Goal: Information Seeking & Learning: Learn about a topic

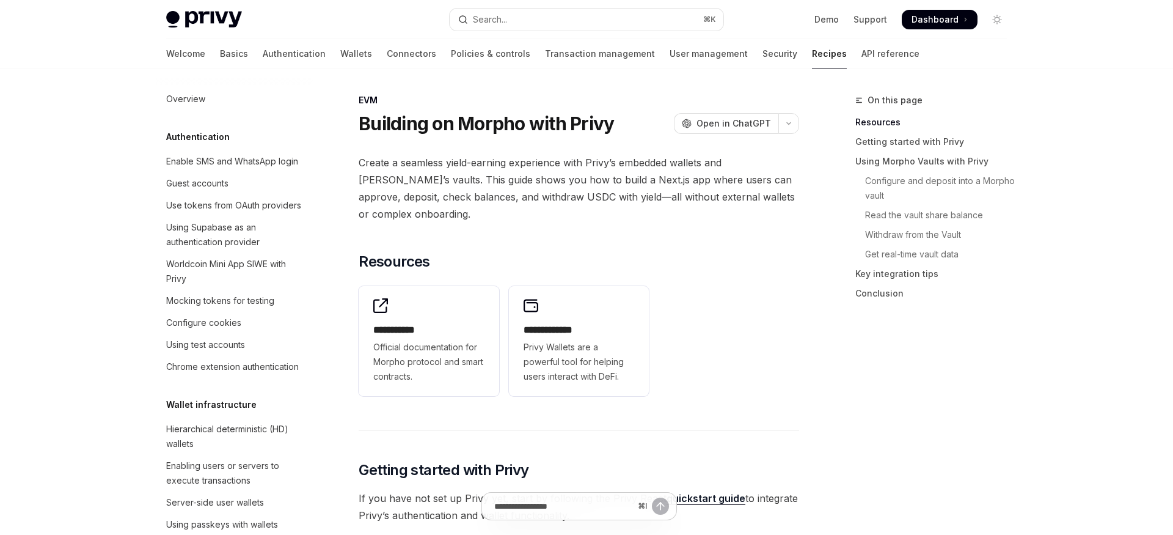
scroll to position [1638, 0]
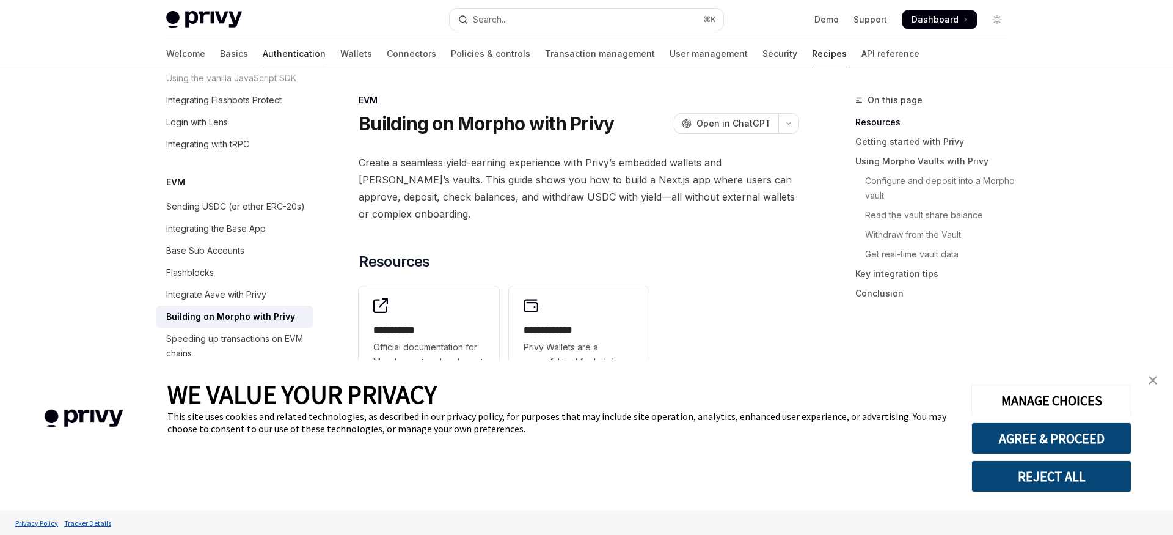
click at [263, 53] on link "Authentication" at bounding box center [294, 53] width 63 height 29
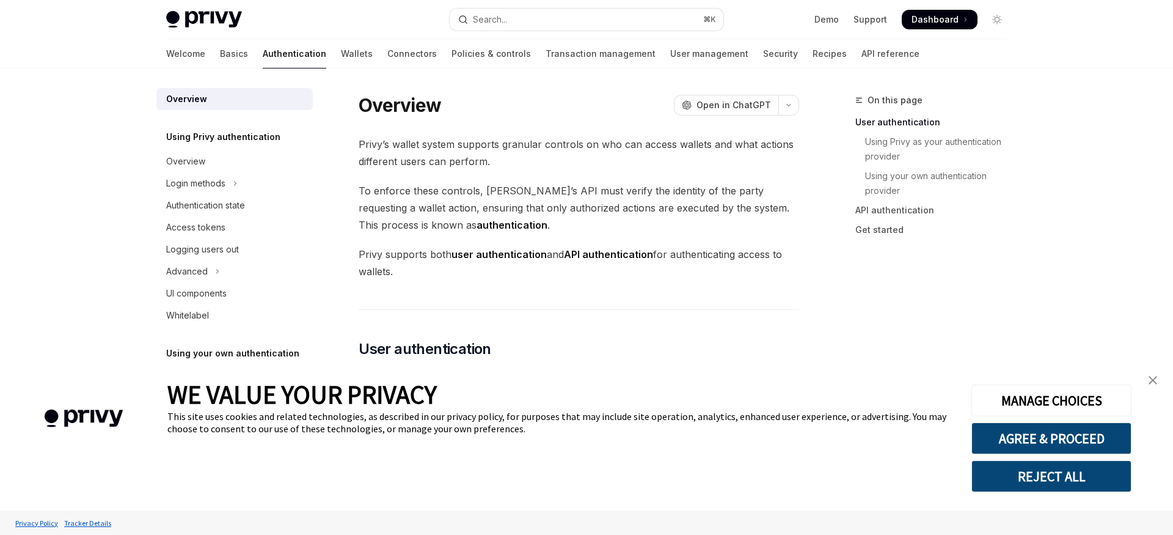
click at [1157, 375] on link "close banner" at bounding box center [1153, 380] width 24 height 24
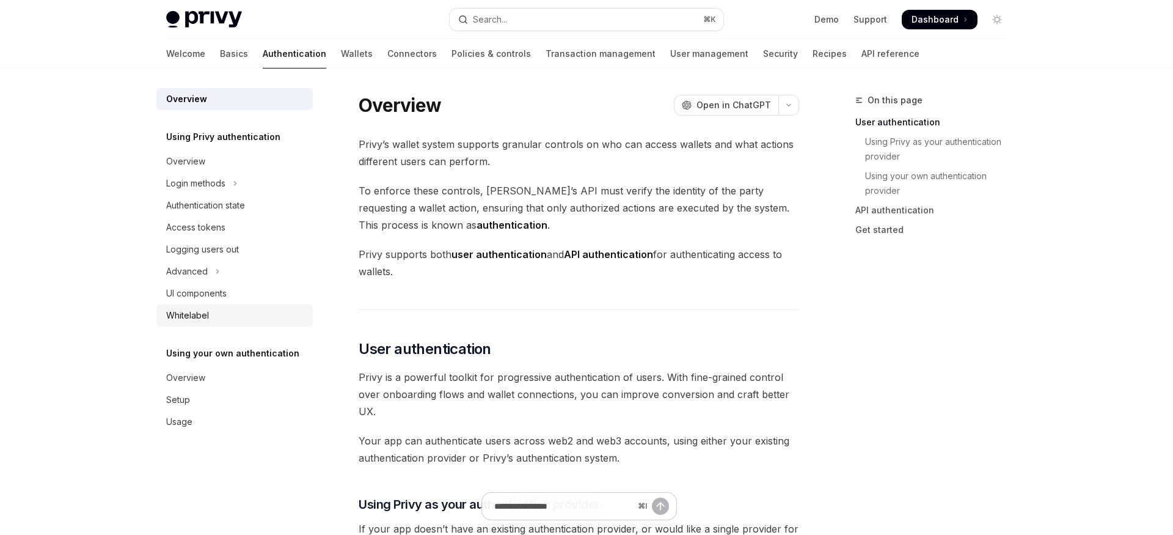
click at [208, 326] on link "Whitelabel" at bounding box center [234, 315] width 156 height 22
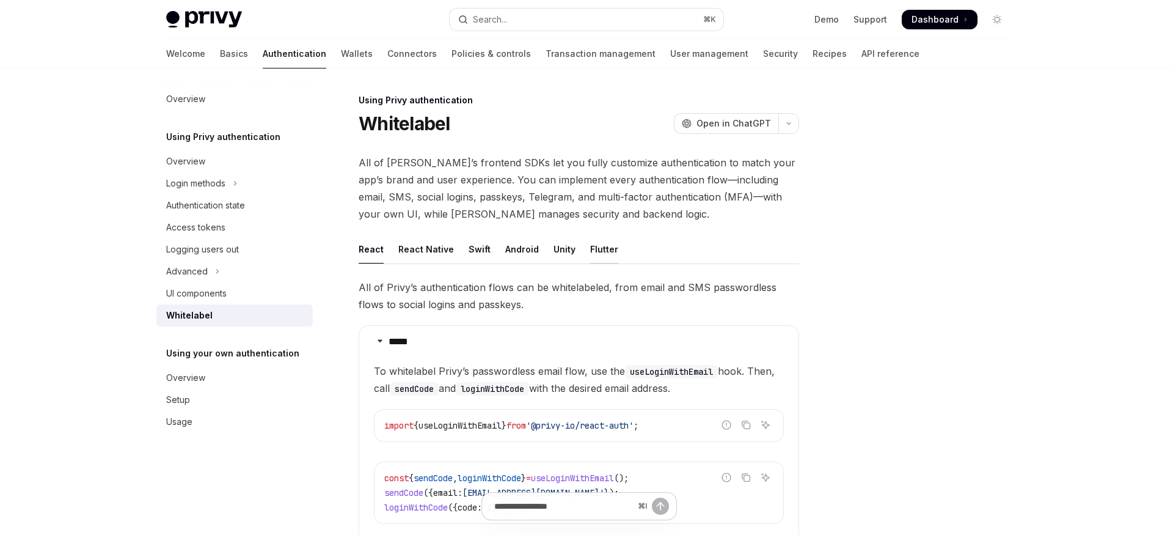
click at [593, 250] on div "Flutter" at bounding box center [604, 249] width 28 height 29
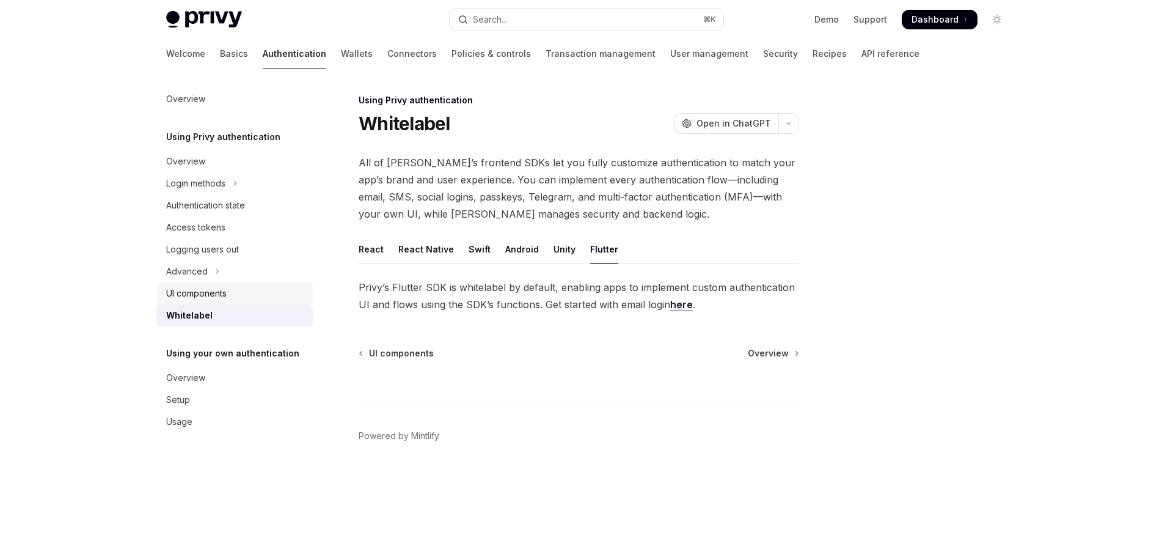
click at [226, 294] on div "UI components" at bounding box center [196, 293] width 60 height 15
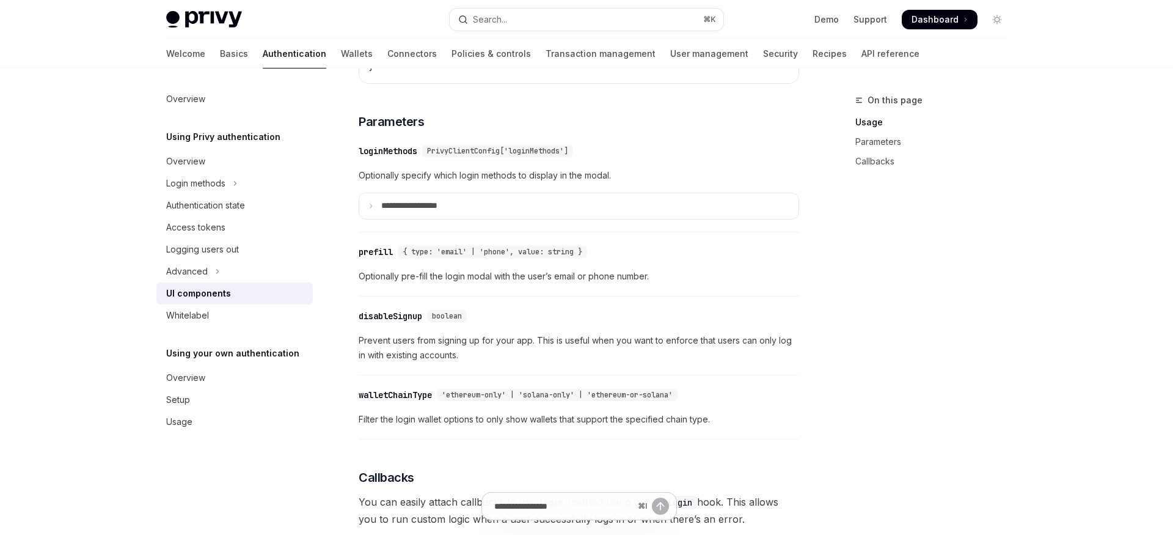
scroll to position [1097, 0]
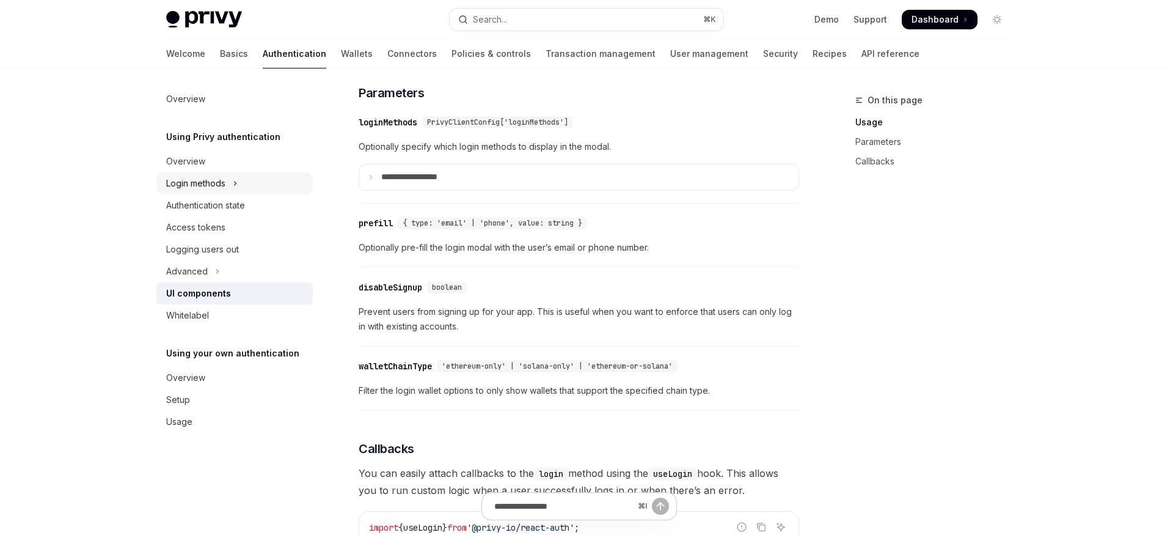
click at [224, 185] on div "Login methods" at bounding box center [195, 183] width 59 height 15
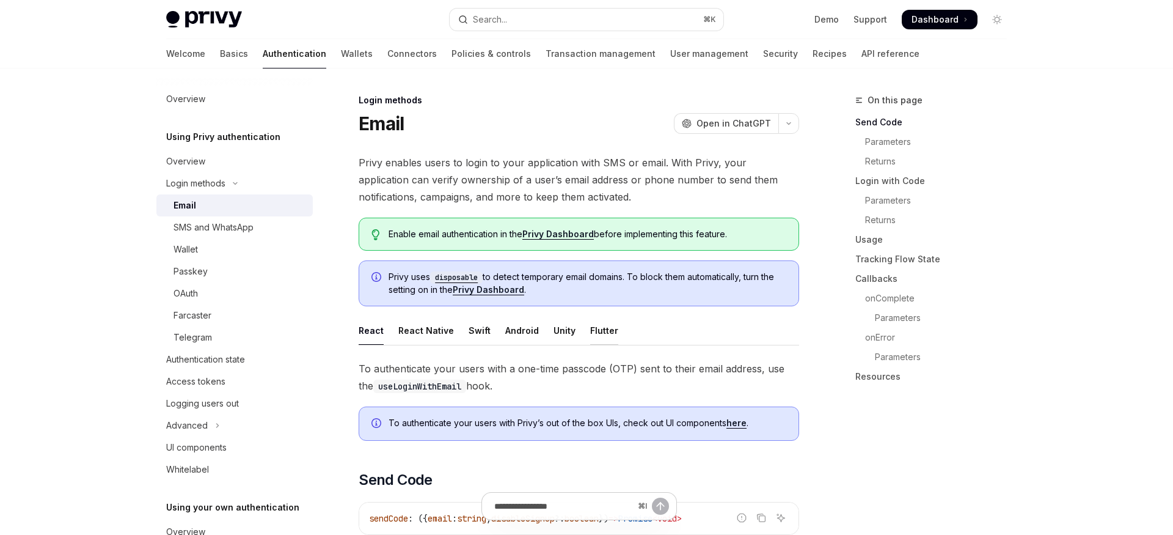
click at [592, 334] on div "Flutter" at bounding box center [604, 330] width 28 height 29
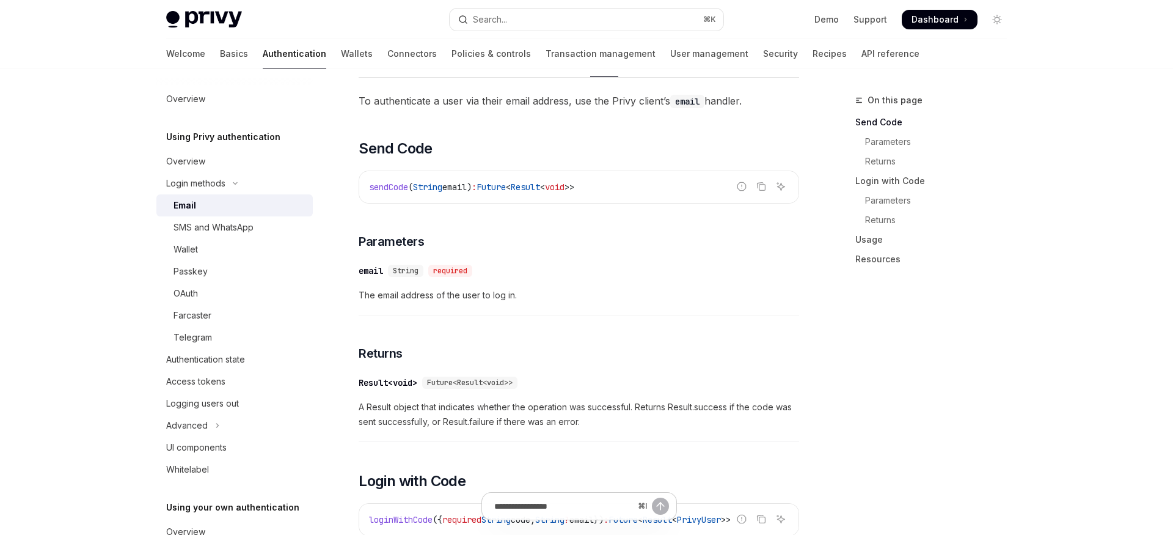
scroll to position [269, 0]
click at [225, 229] on div "SMS and WhatsApp" at bounding box center [214, 227] width 80 height 15
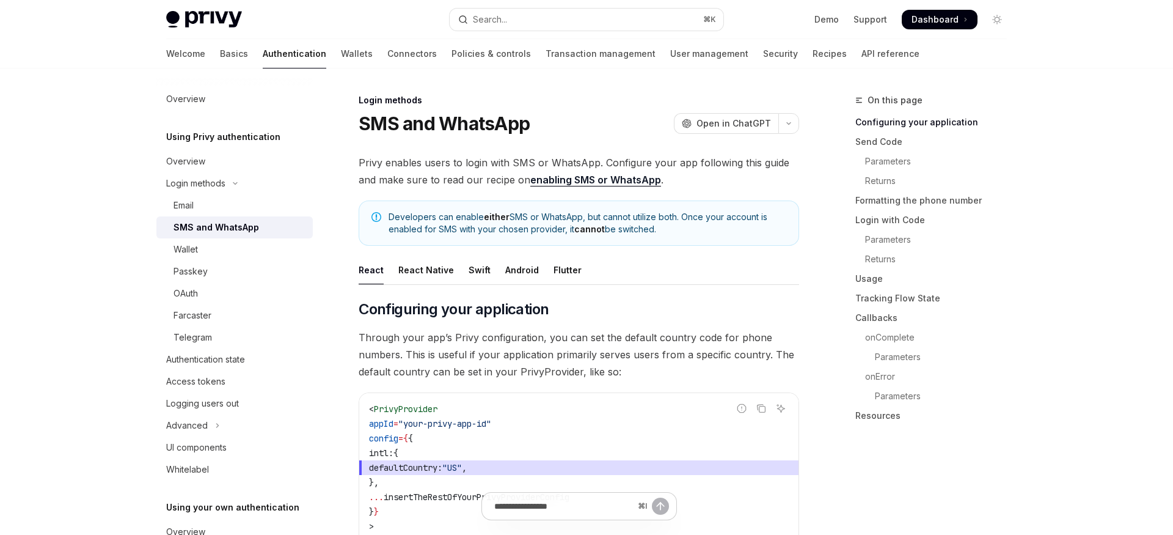
scroll to position [1, 0]
click at [240, 248] on div "Wallet" at bounding box center [240, 249] width 132 height 15
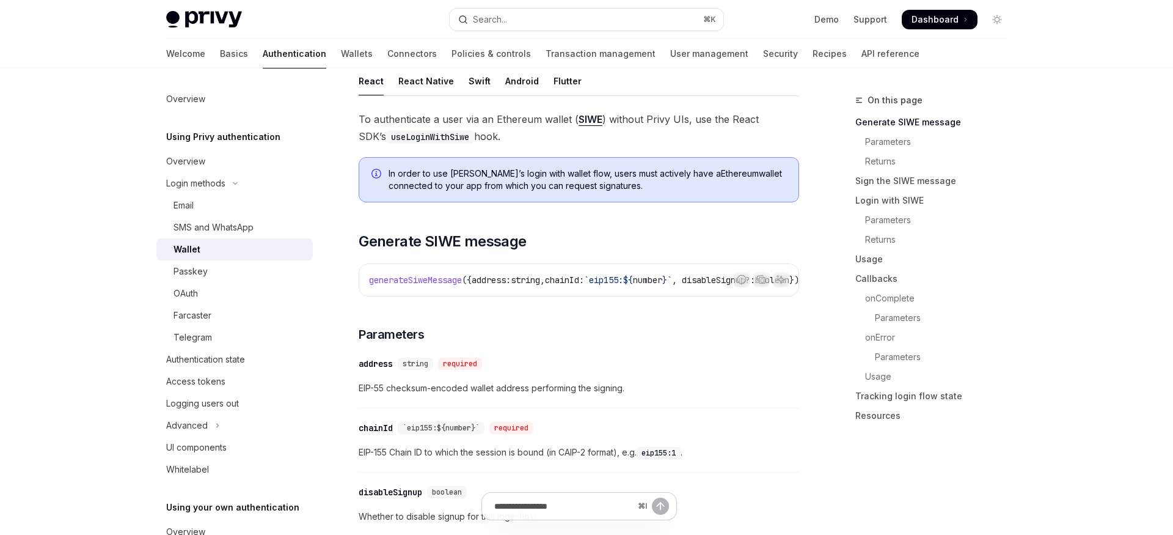
scroll to position [246, 0]
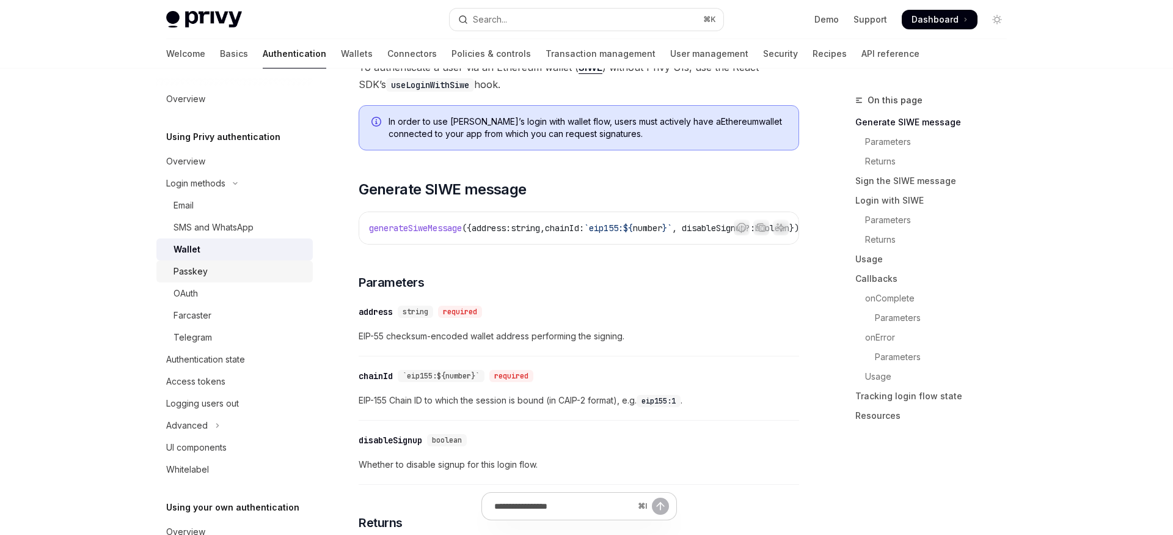
click at [220, 265] on div "Passkey" at bounding box center [240, 271] width 132 height 15
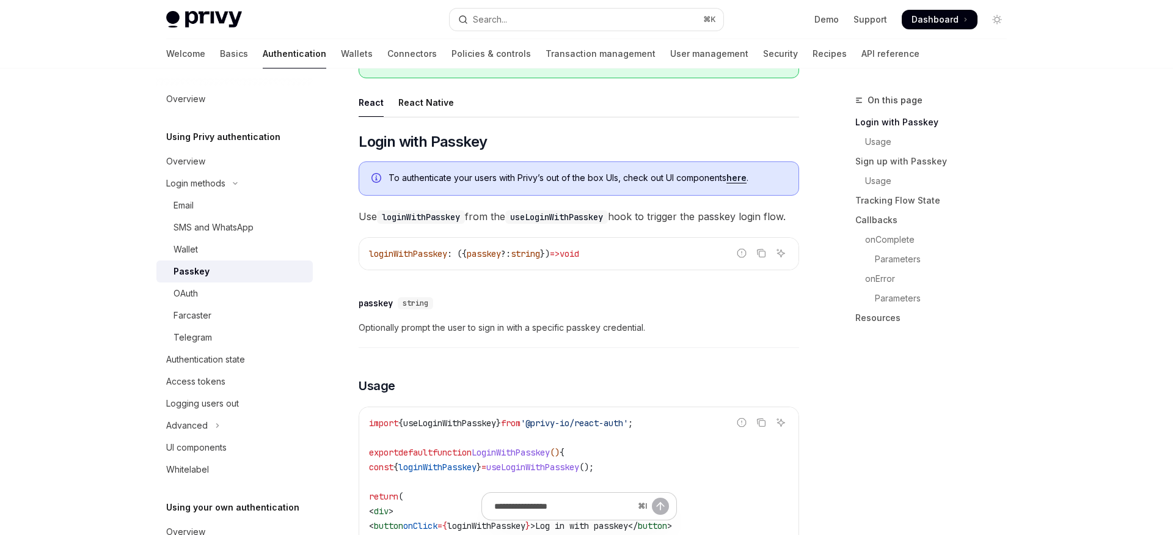
scroll to position [158, 0]
click at [273, 296] on div "OAuth" at bounding box center [240, 293] width 132 height 15
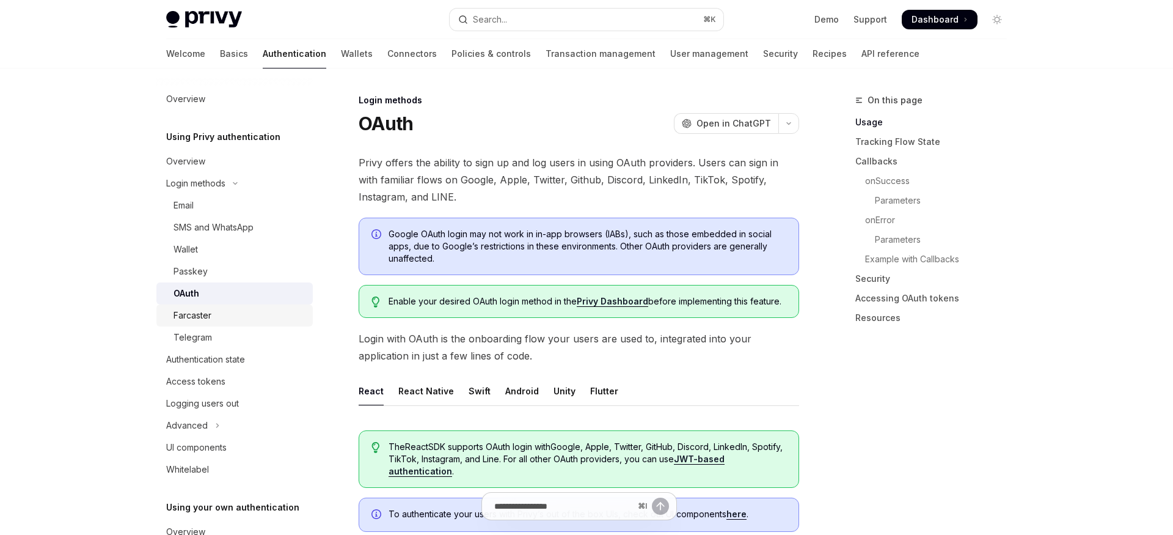
click at [260, 318] on div "Farcaster" at bounding box center [240, 315] width 132 height 15
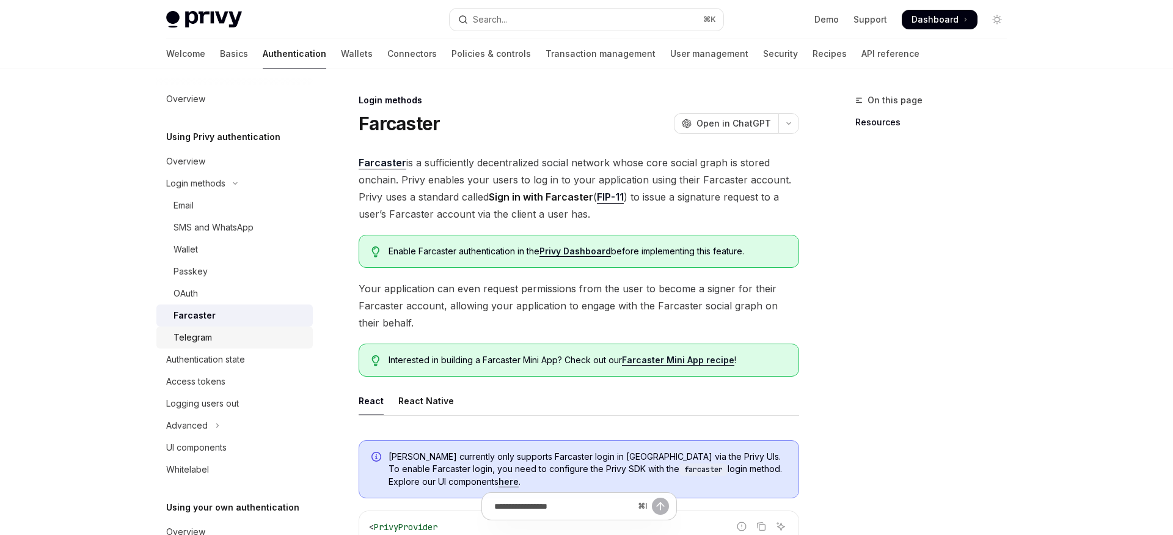
click at [235, 330] on div "Telegram" at bounding box center [240, 337] width 132 height 15
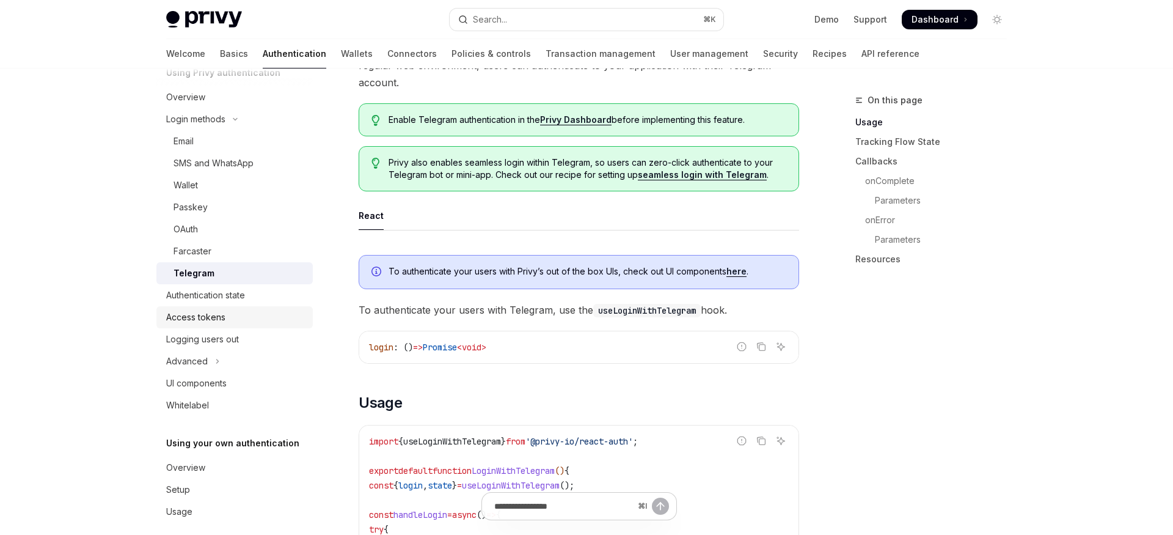
scroll to position [70, 0]
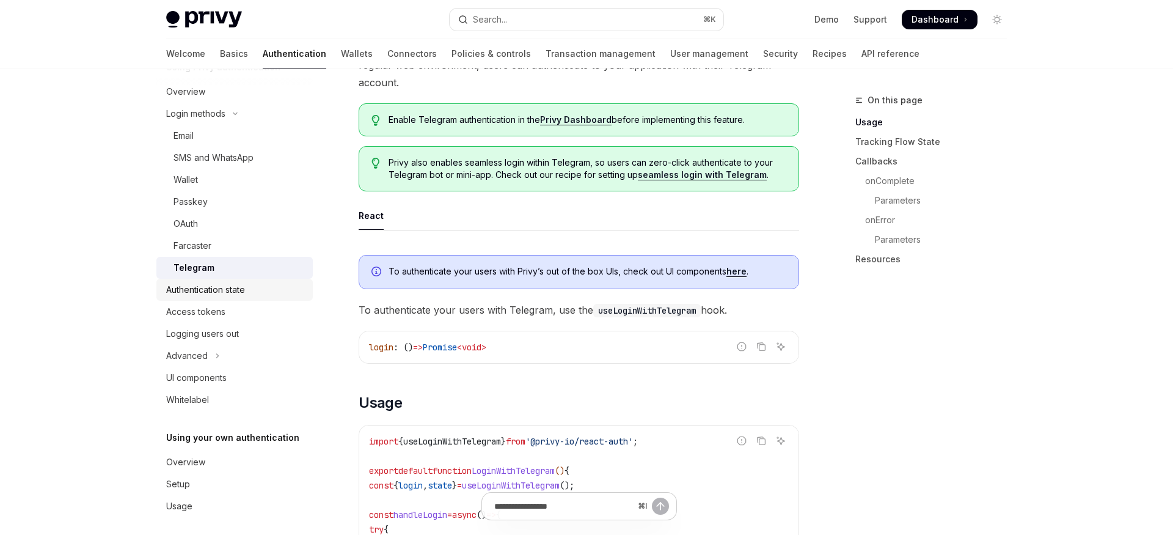
click at [238, 287] on div "Authentication state" at bounding box center [205, 289] width 79 height 15
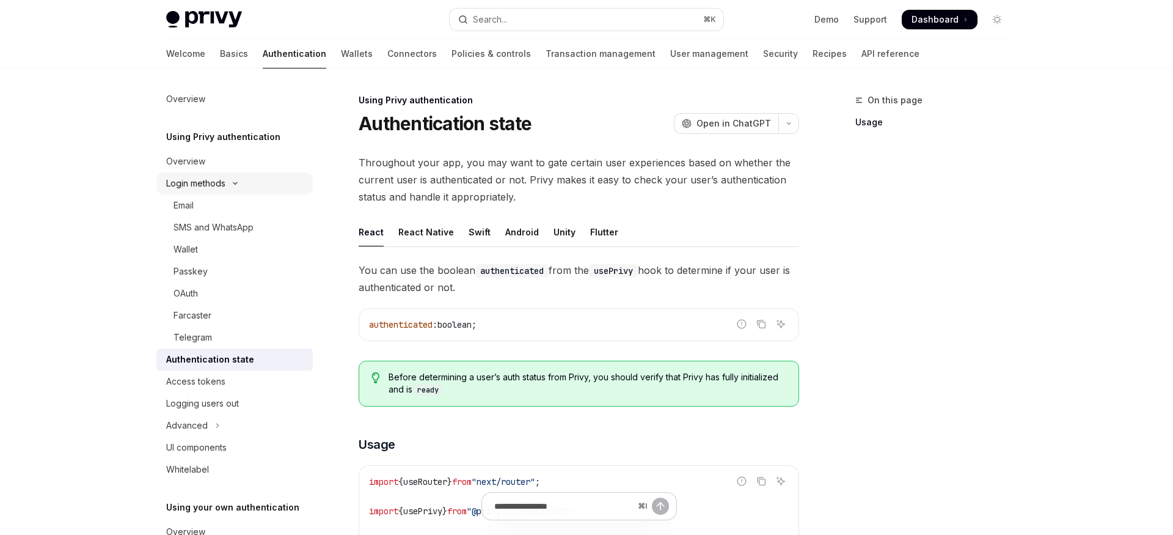
click at [230, 186] on button "Login methods" at bounding box center [234, 183] width 156 height 22
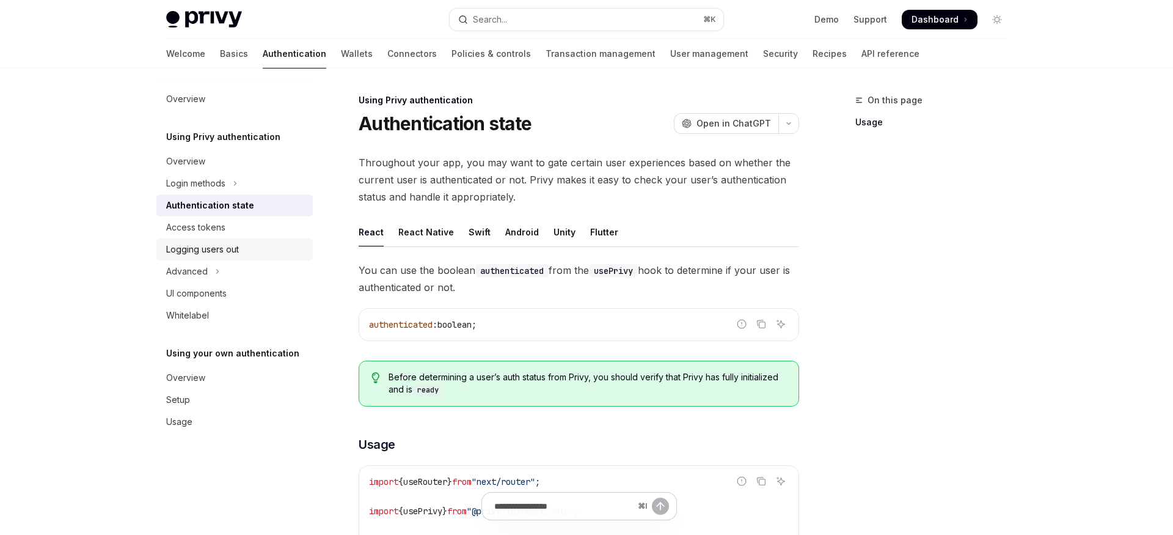
click at [240, 246] on div "Logging users out" at bounding box center [235, 249] width 139 height 15
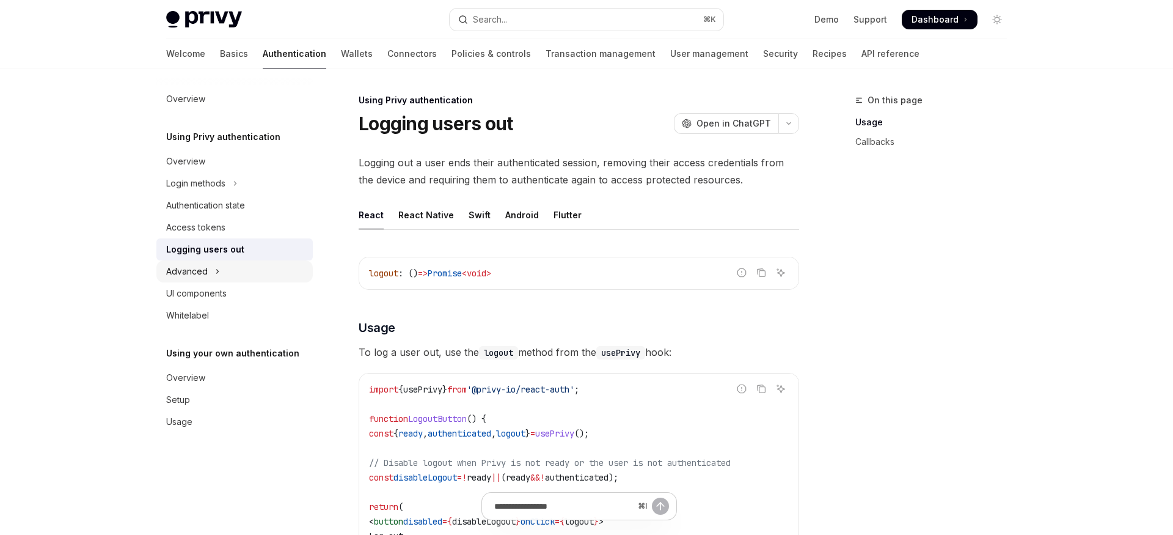
click at [225, 273] on button "Advanced" at bounding box center [234, 271] width 156 height 22
click at [232, 287] on button "MFA" at bounding box center [234, 293] width 156 height 22
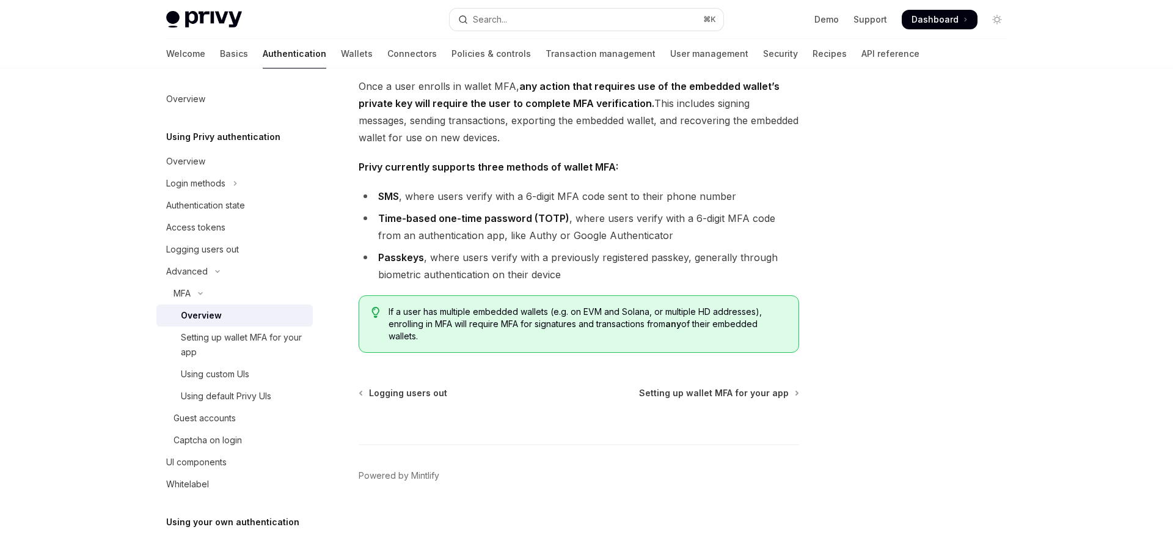
scroll to position [497, 0]
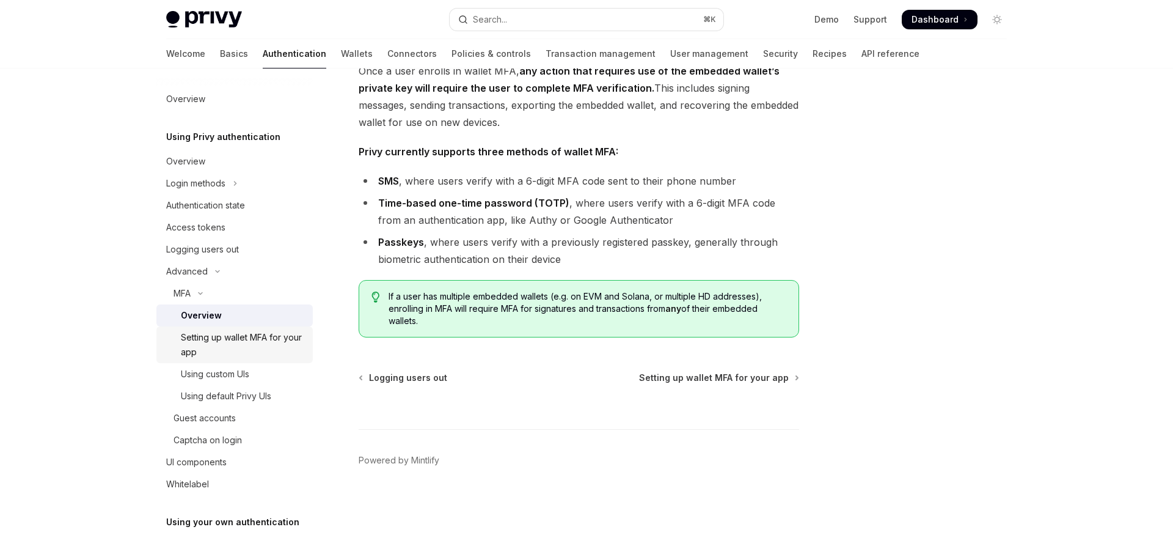
click at [268, 343] on div "Setting up wallet MFA for your app" at bounding box center [243, 344] width 125 height 29
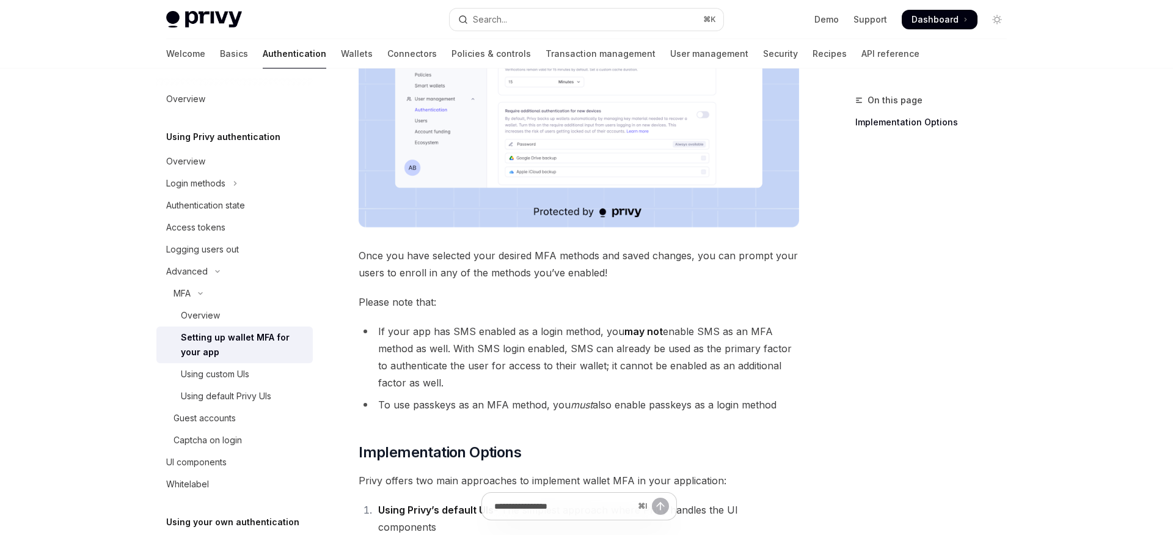
scroll to position [356, 0]
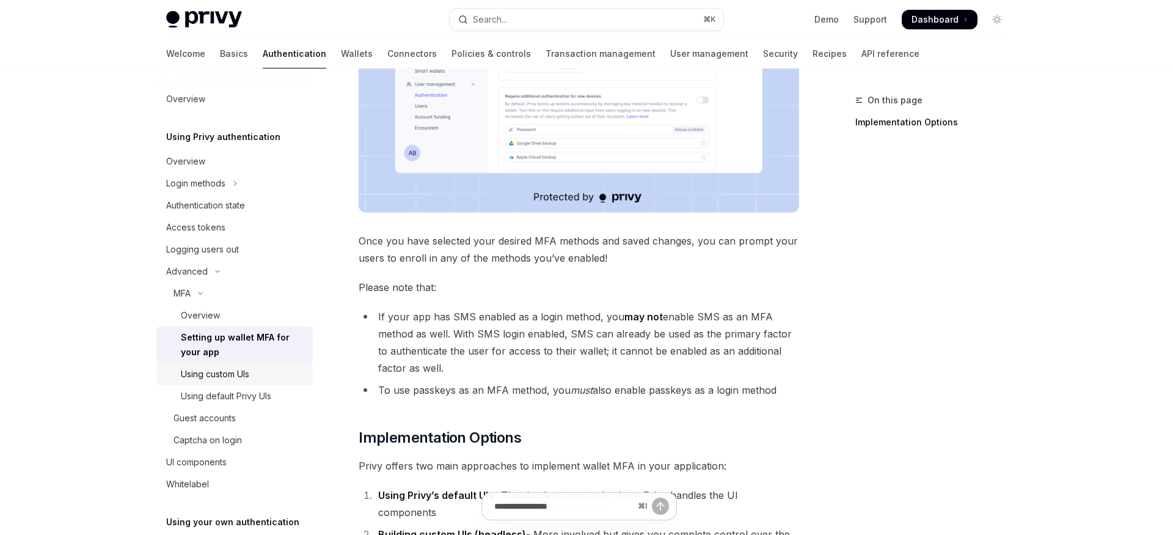
click at [263, 368] on div "Using custom UIs" at bounding box center [243, 374] width 125 height 15
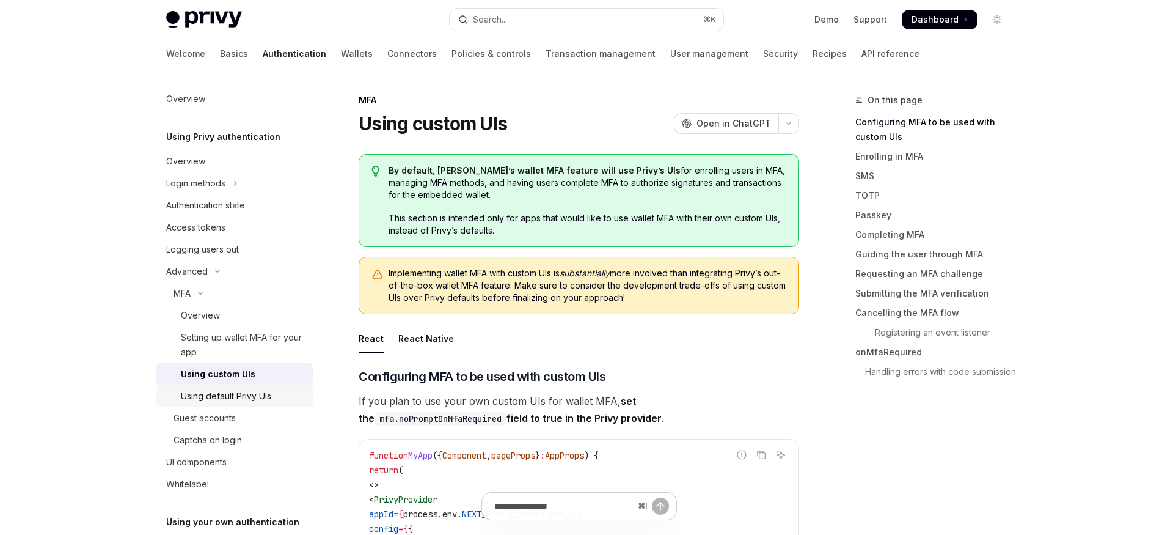
click at [257, 398] on div "Using default Privy UIs" at bounding box center [226, 396] width 90 height 15
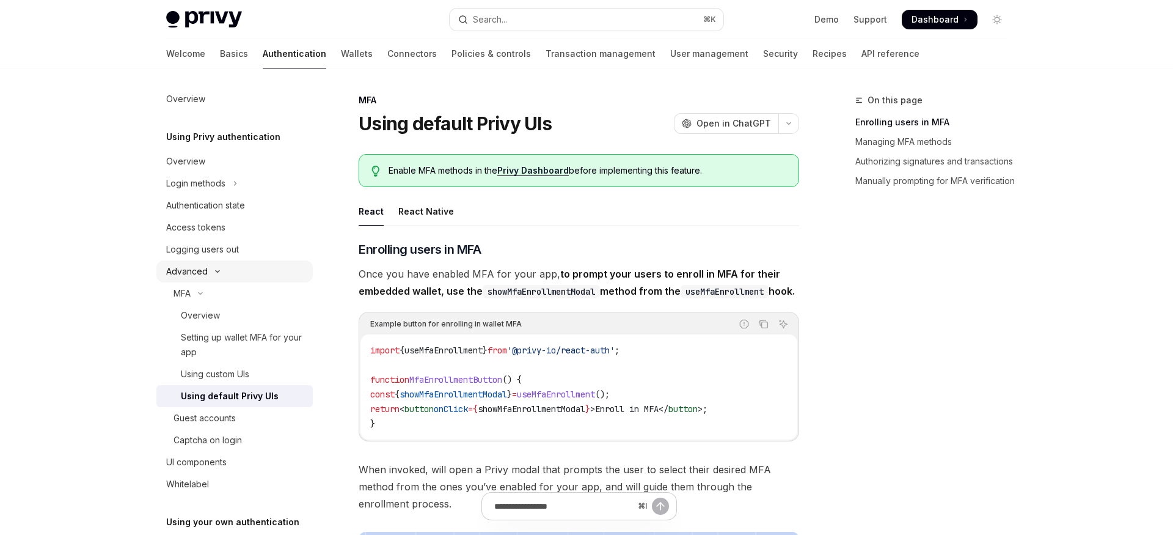
click at [194, 266] on div "Advanced" at bounding box center [187, 271] width 42 height 15
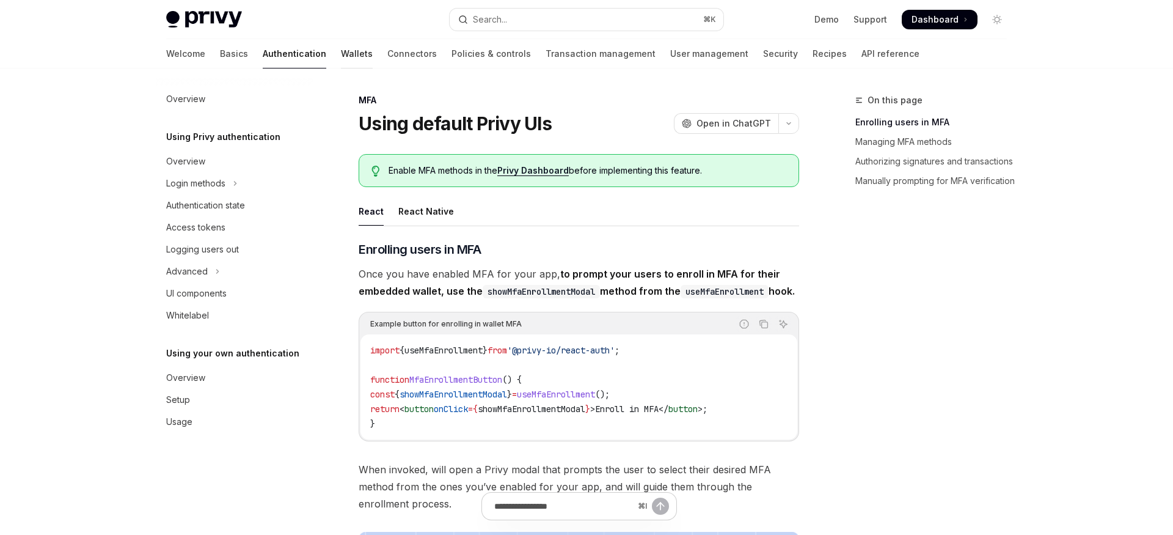
click at [341, 55] on link "Wallets" at bounding box center [357, 53] width 32 height 29
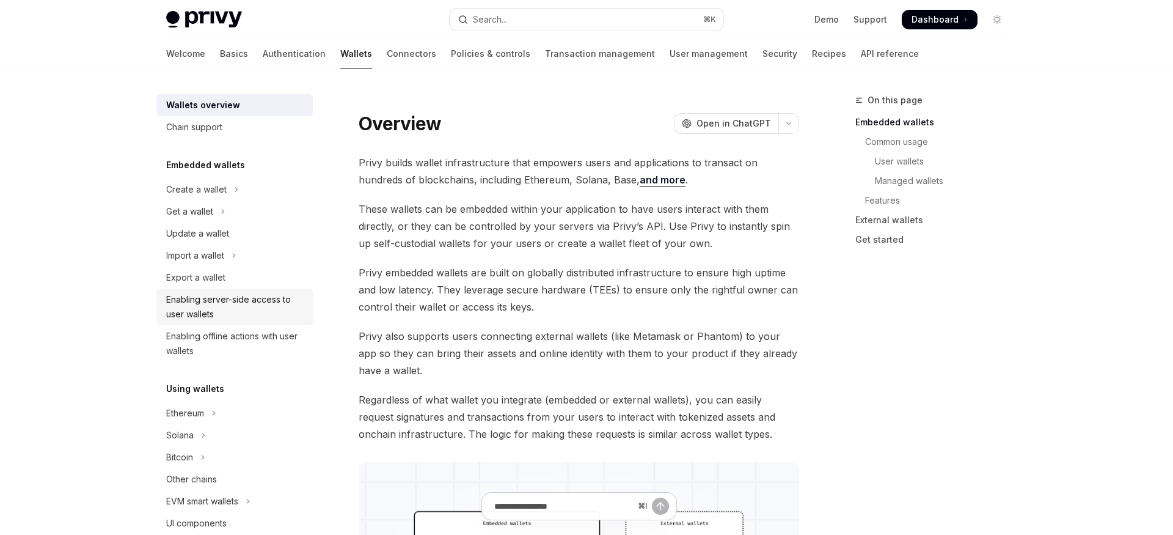
click at [274, 306] on div "Enabling server-side access to user wallets" at bounding box center [235, 306] width 139 height 29
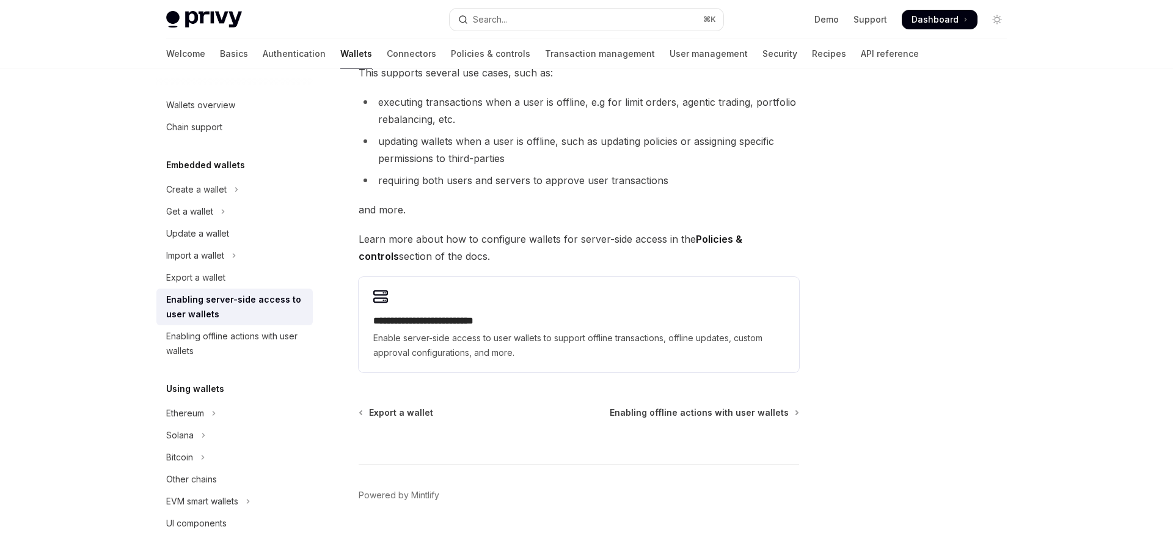
scroll to position [210, 0]
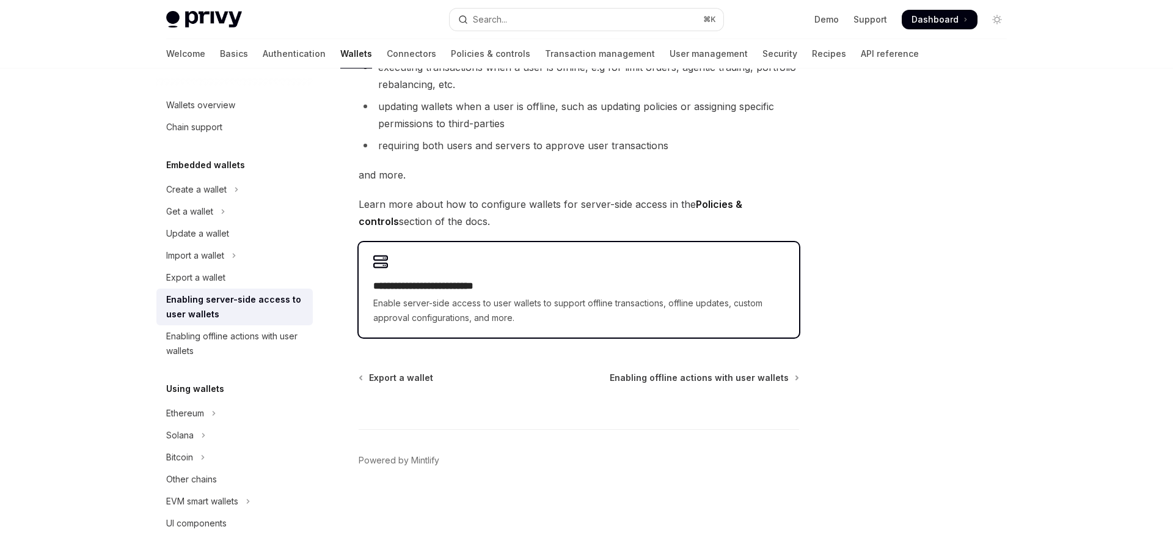
click at [464, 291] on h2 "**********" at bounding box center [578, 286] width 411 height 15
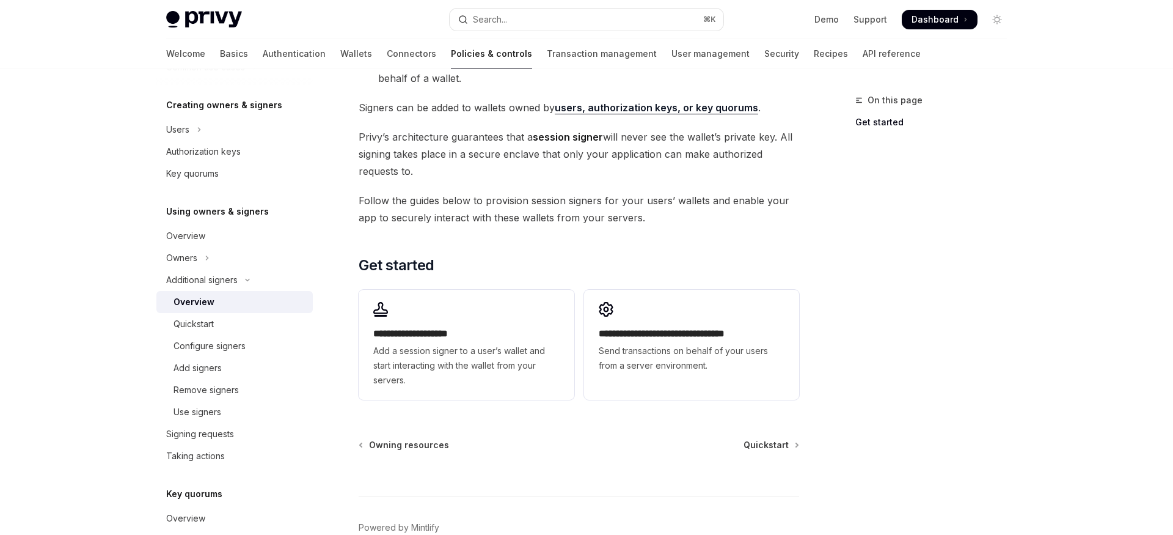
scroll to position [237, 0]
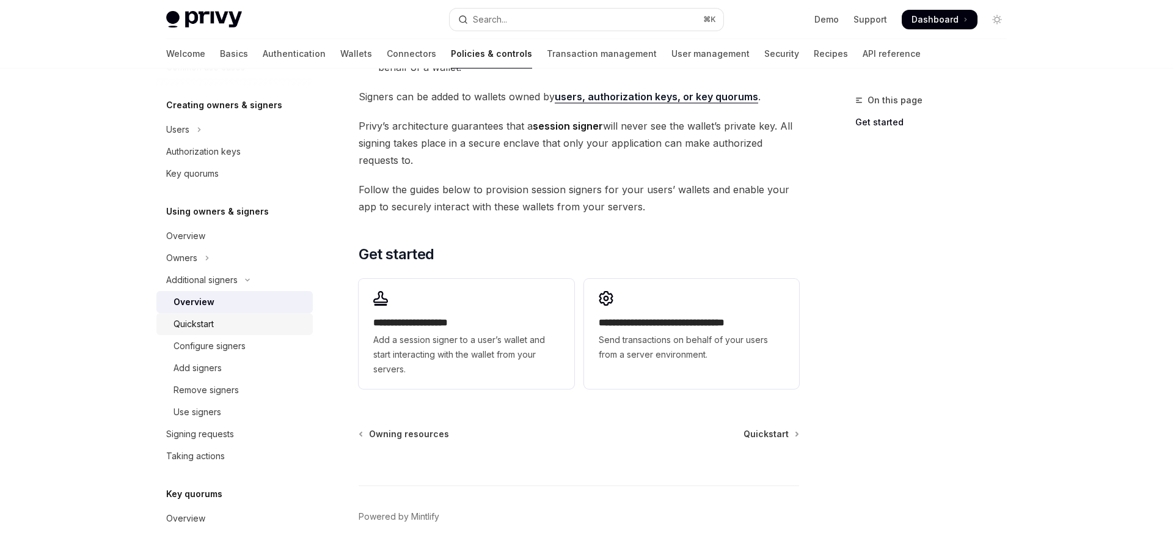
click at [257, 320] on div "Quickstart" at bounding box center [240, 324] width 132 height 15
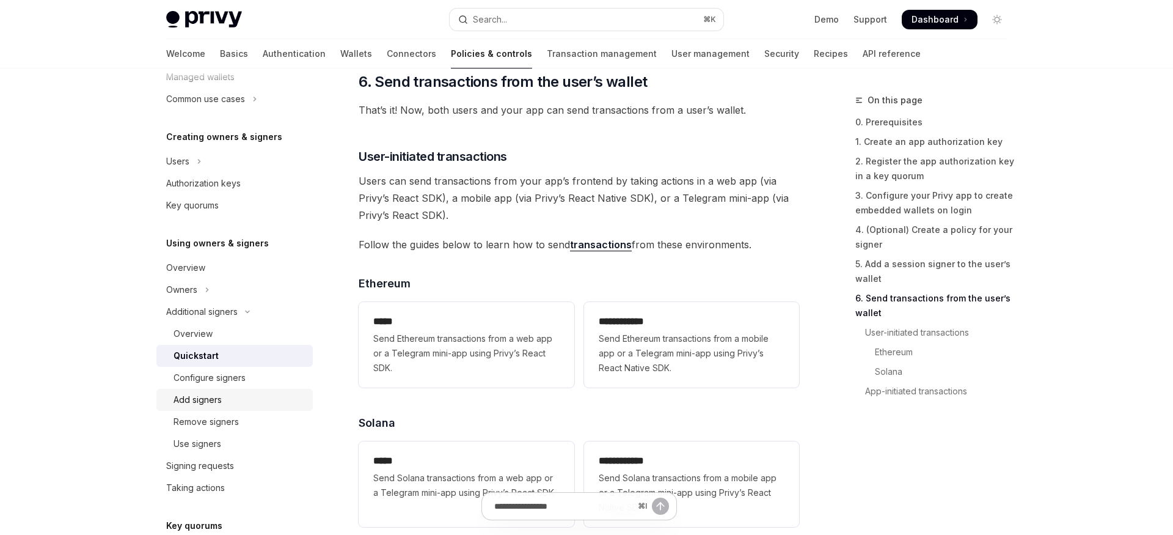
scroll to position [205, 0]
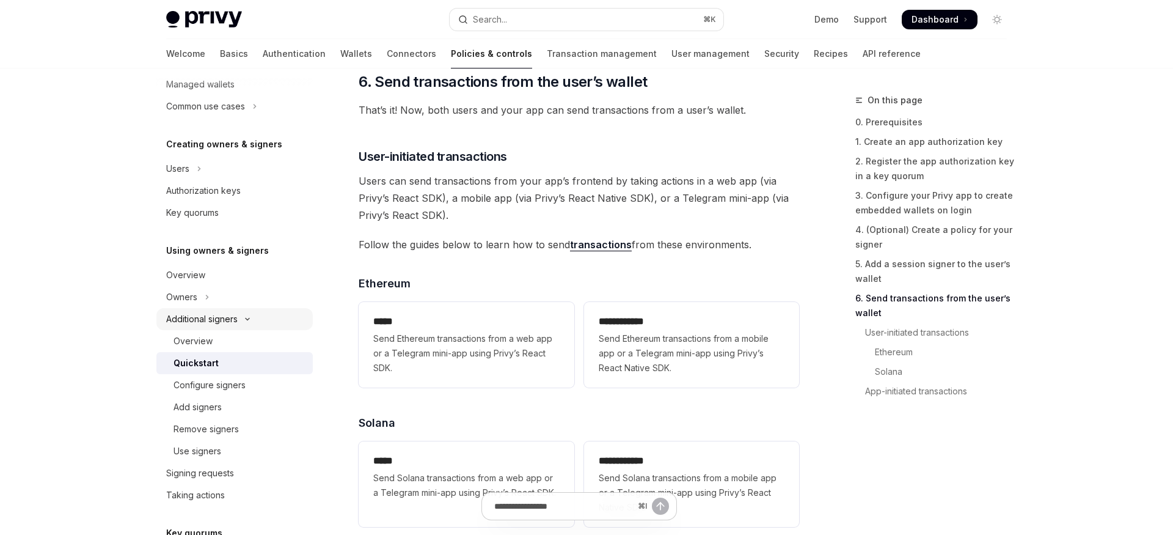
click at [245, 318] on icon "Toggle Additional signers section" at bounding box center [247, 319] width 15 height 5
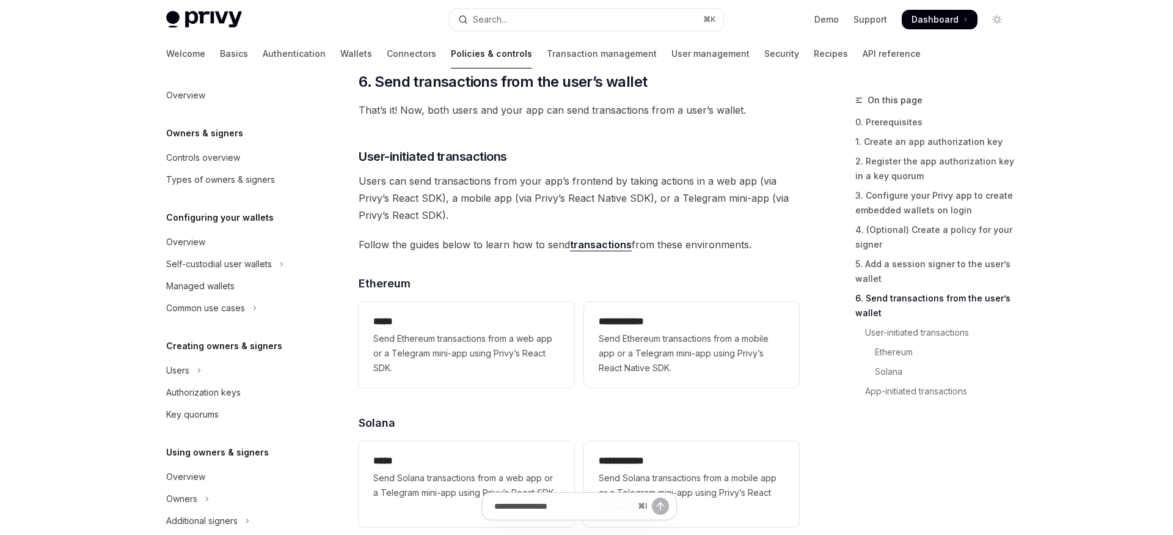
scroll to position [0, 0]
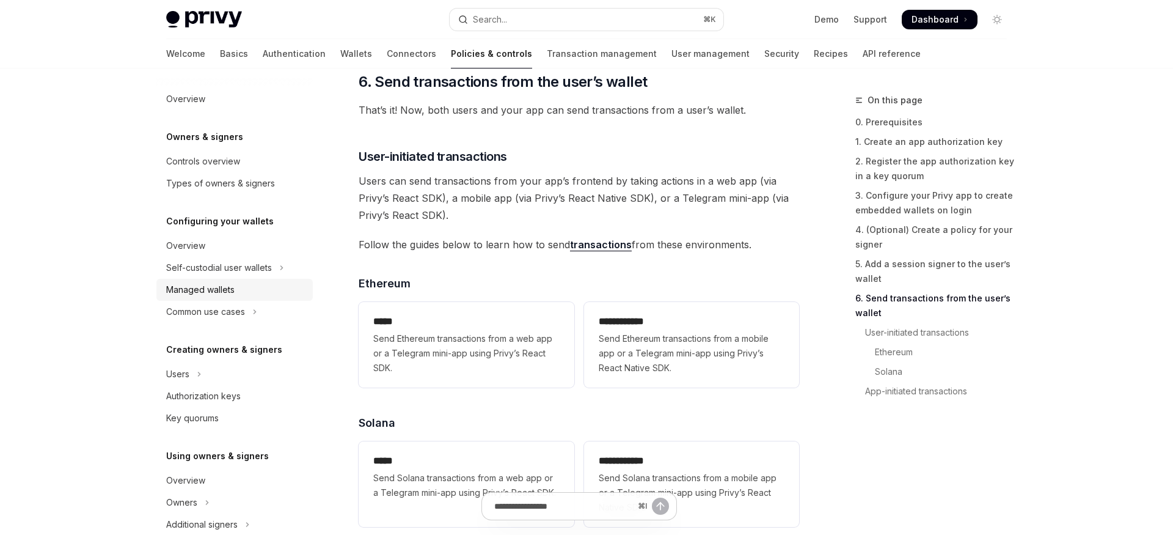
click at [266, 284] on div "Managed wallets" at bounding box center [235, 289] width 139 height 15
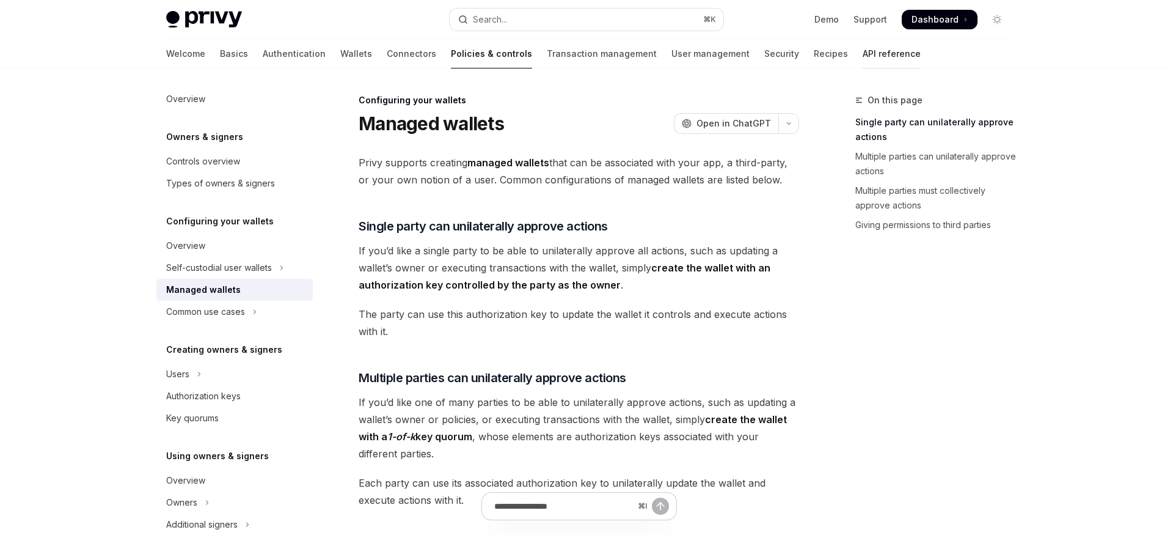
click at [863, 59] on link "API reference" at bounding box center [892, 53] width 58 height 29
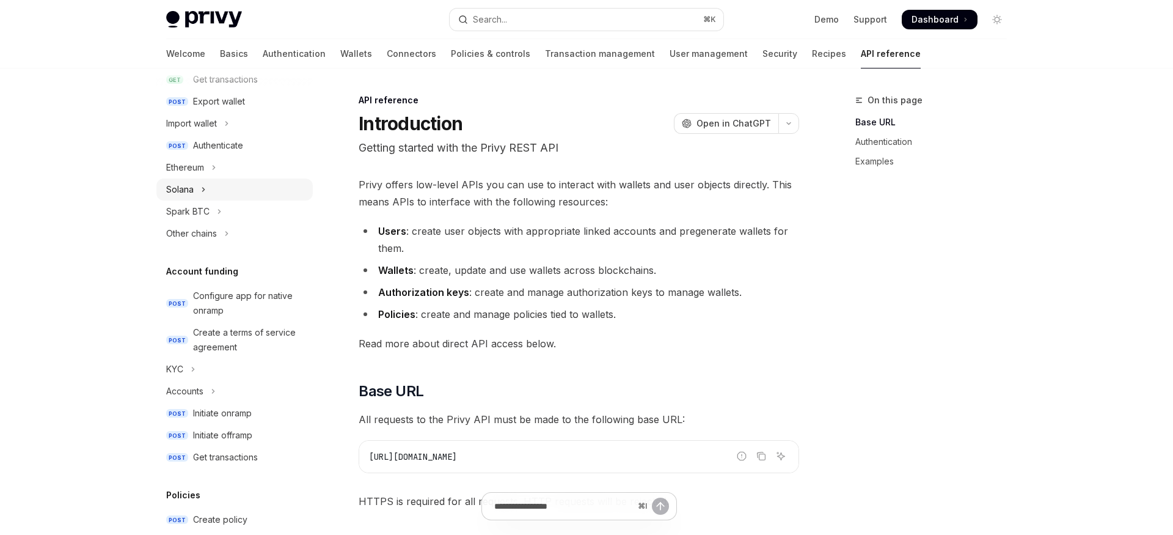
scroll to position [260, 0]
click at [230, 365] on button "KYC" at bounding box center [234, 365] width 156 height 22
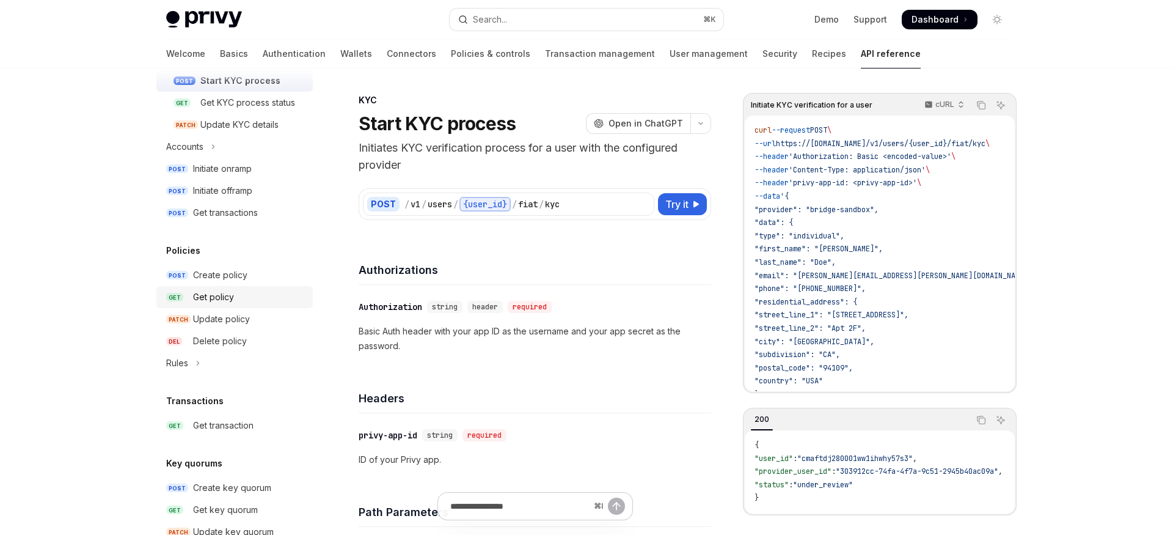
scroll to position [569, 0]
click at [248, 279] on div "Create policy" at bounding box center [249, 273] width 112 height 15
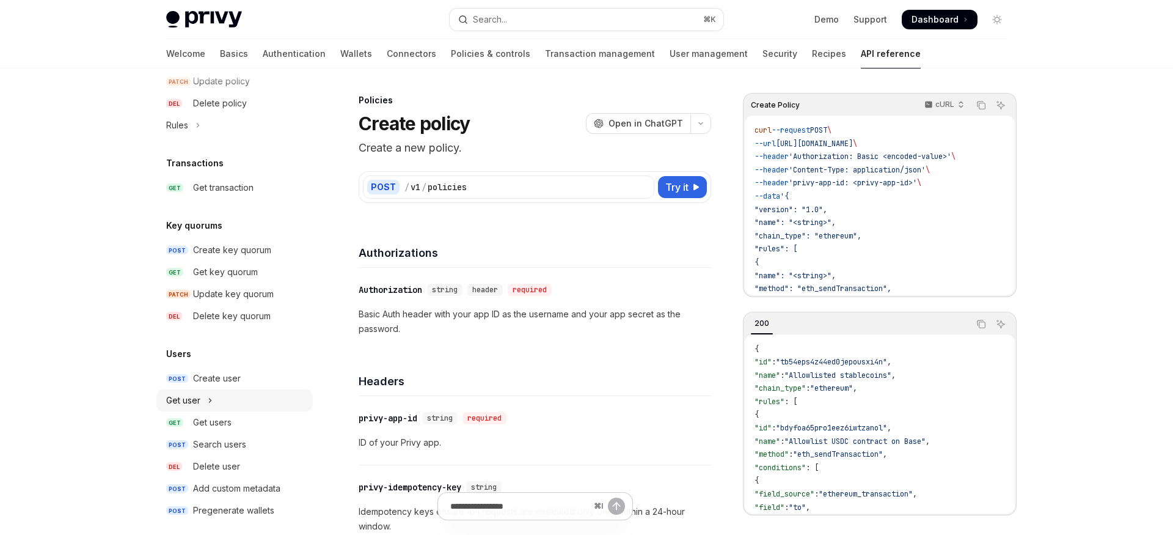
scroll to position [816, 0]
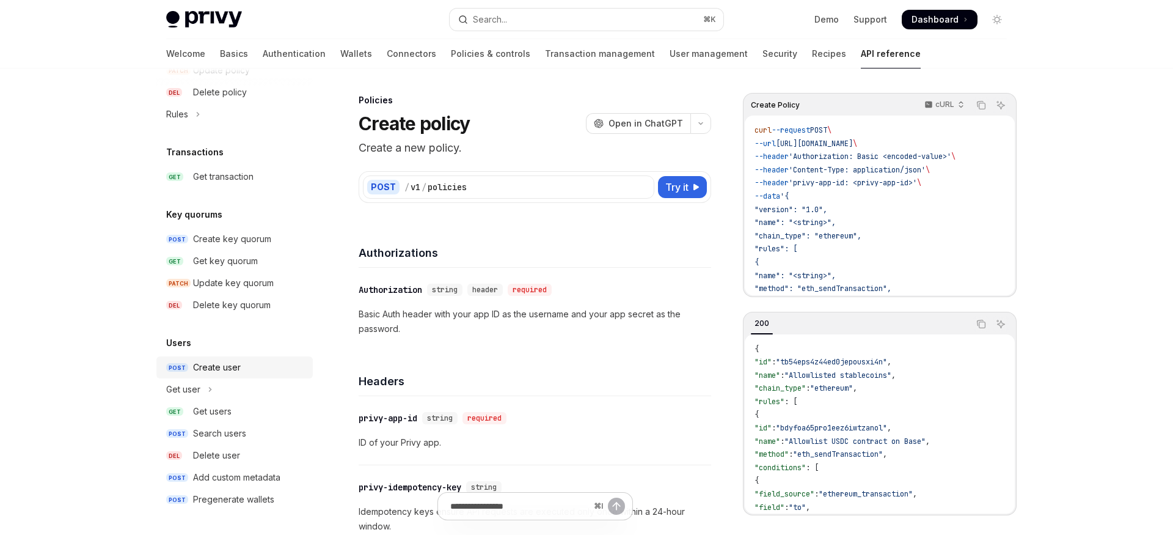
click at [251, 372] on div "Create user" at bounding box center [249, 367] width 112 height 15
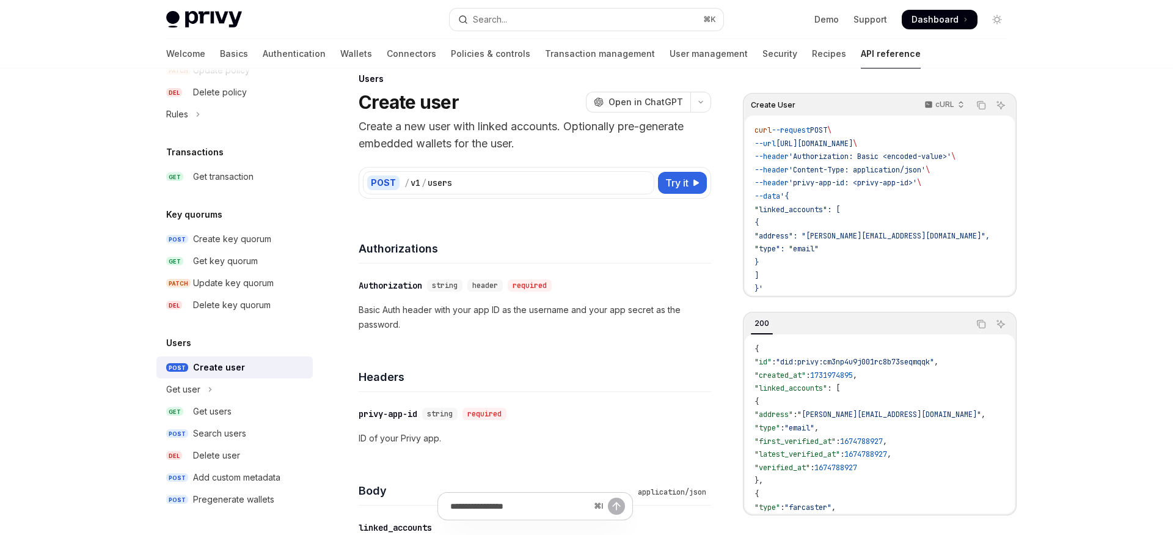
scroll to position [28, 0]
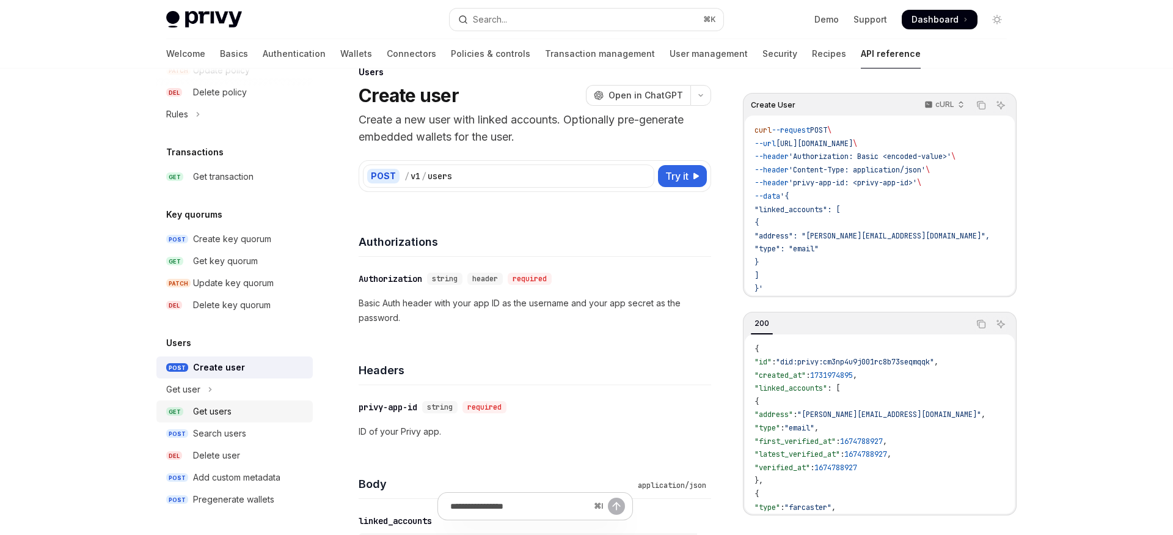
click at [255, 415] on div "Get users" at bounding box center [249, 411] width 112 height 15
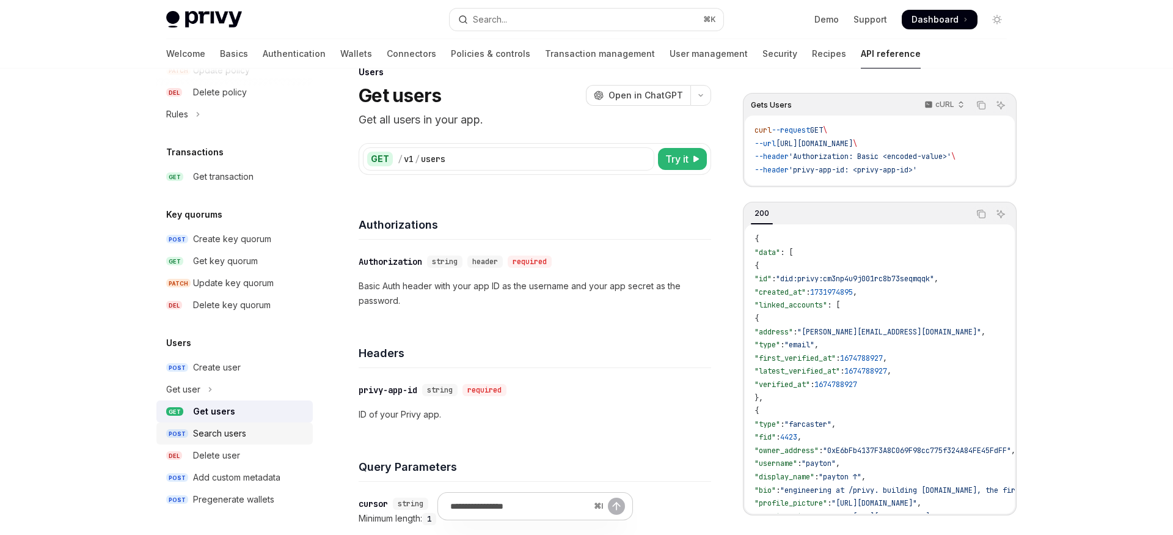
click at [251, 431] on div "Search users" at bounding box center [249, 433] width 112 height 15
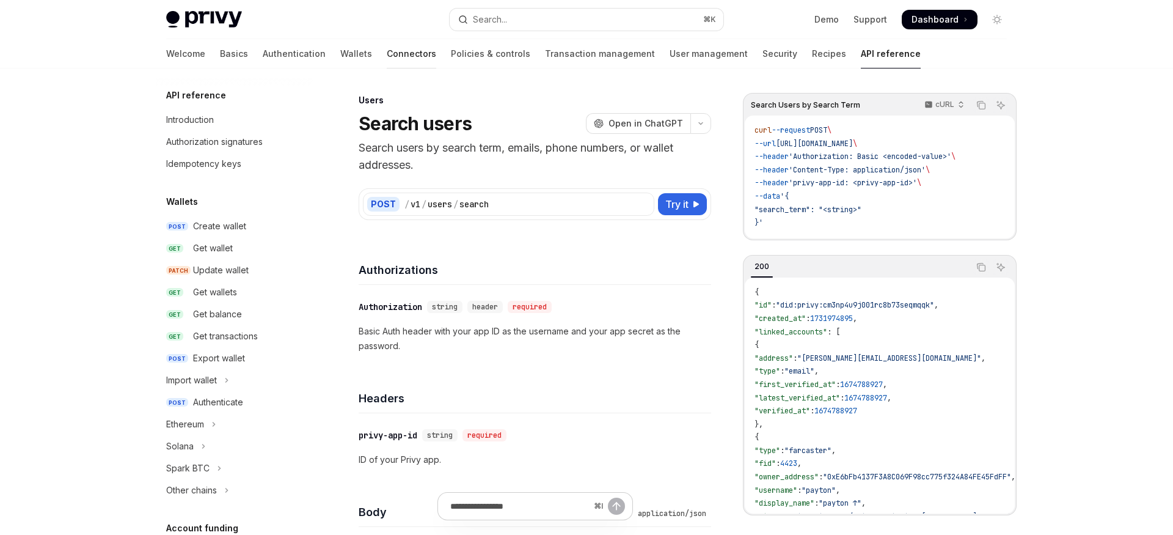
click at [387, 56] on link "Connectors" at bounding box center [411, 53] width 49 height 29
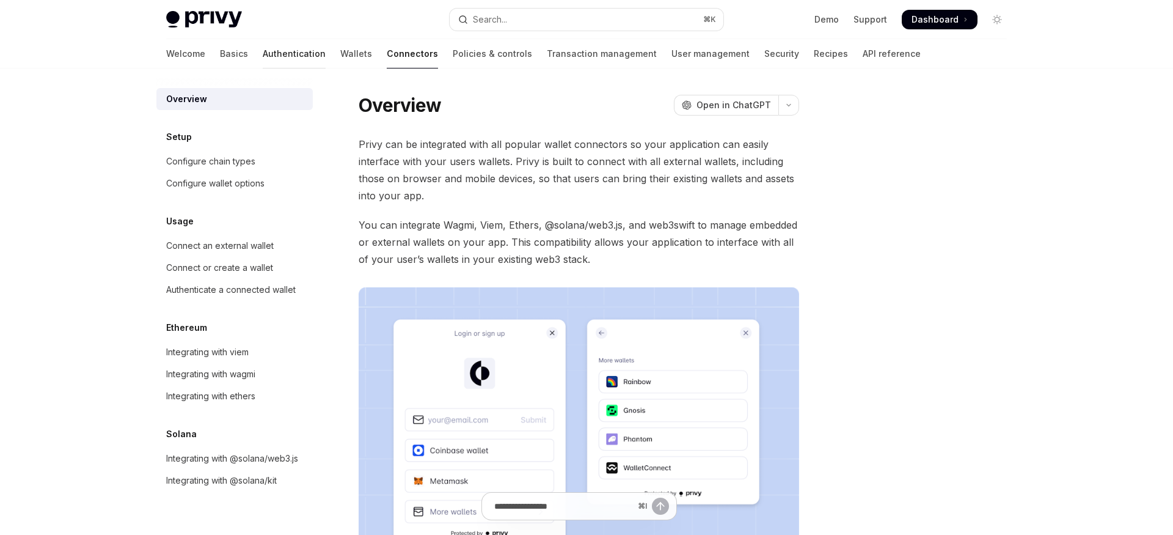
click at [263, 53] on link "Authentication" at bounding box center [294, 53] width 63 height 29
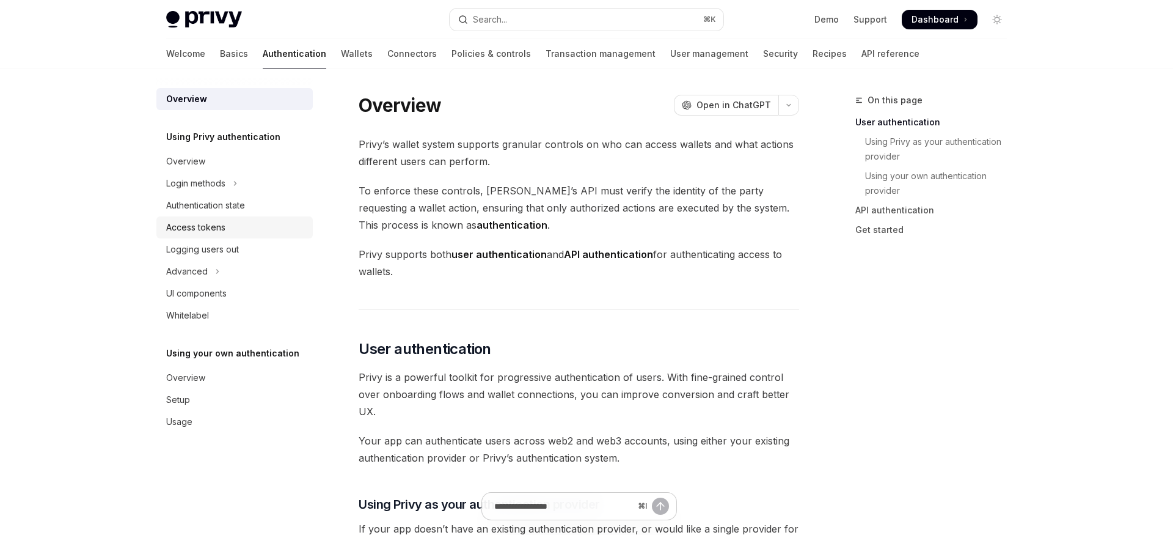
click at [220, 225] on div "Access tokens" at bounding box center [195, 227] width 59 height 15
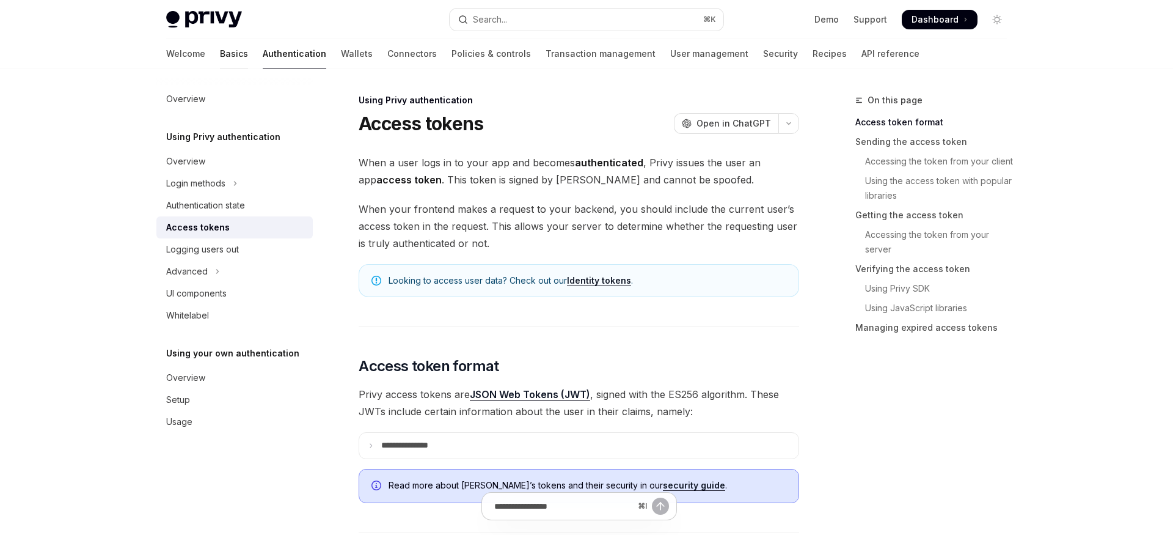
click at [220, 54] on link "Basics" at bounding box center [234, 53] width 28 height 29
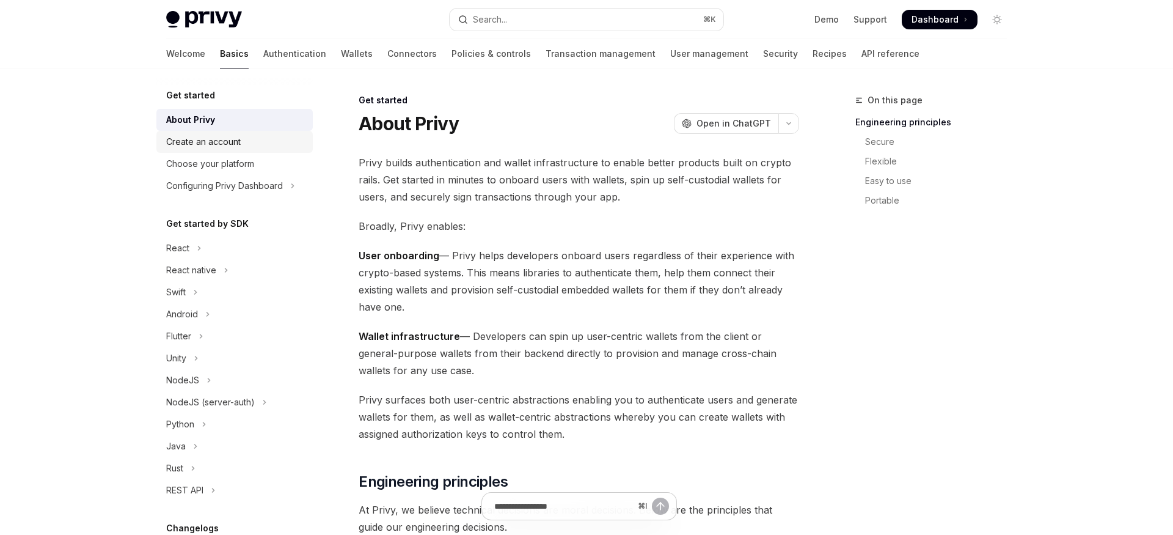
click at [206, 137] on div "Create an account" at bounding box center [203, 141] width 75 height 15
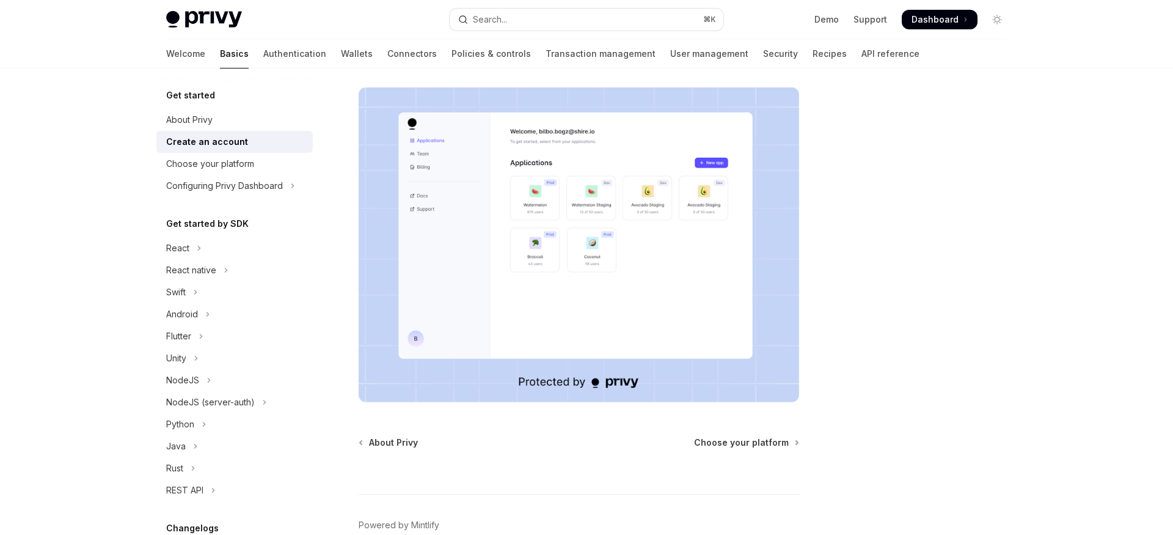
scroll to position [249, 0]
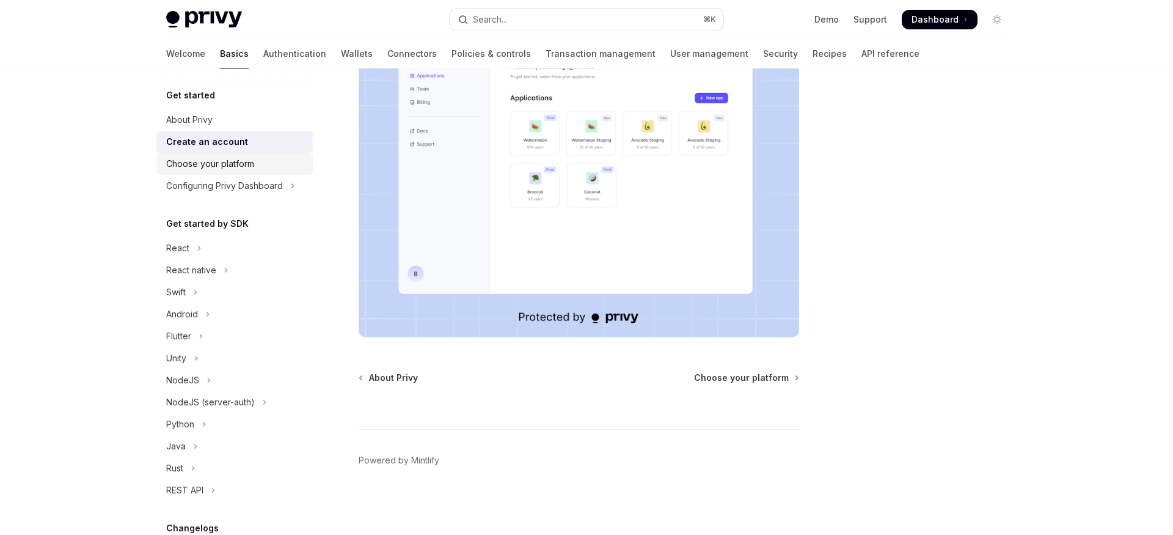
drag, startPoint x: 254, startPoint y: 169, endPoint x: 298, endPoint y: 174, distance: 43.7
click at [254, 169] on div "Choose your platform" at bounding box center [235, 163] width 139 height 15
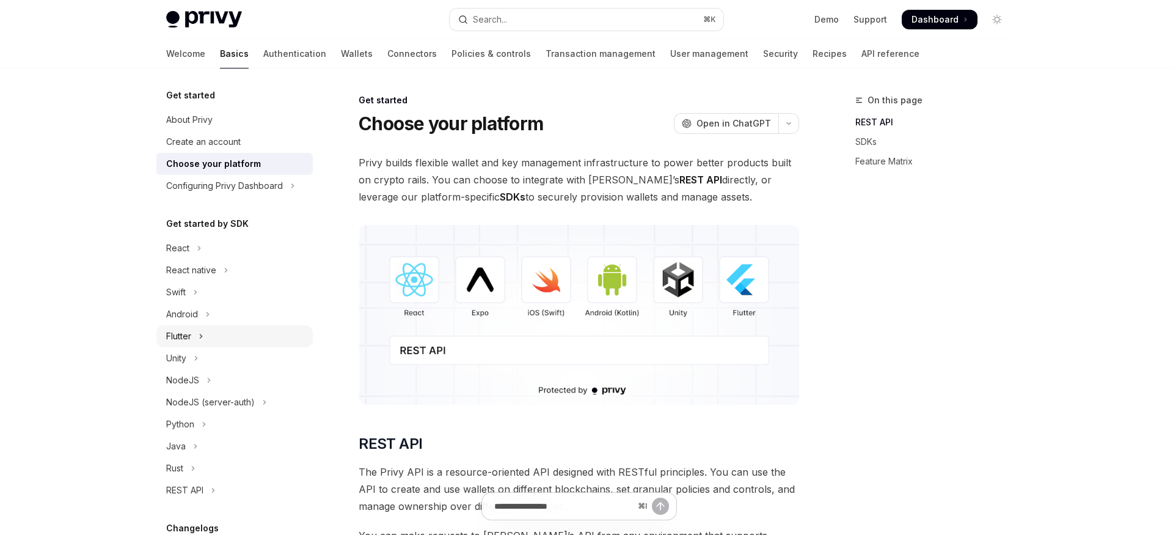
click at [218, 337] on button "Flutter" at bounding box center [234, 336] width 156 height 22
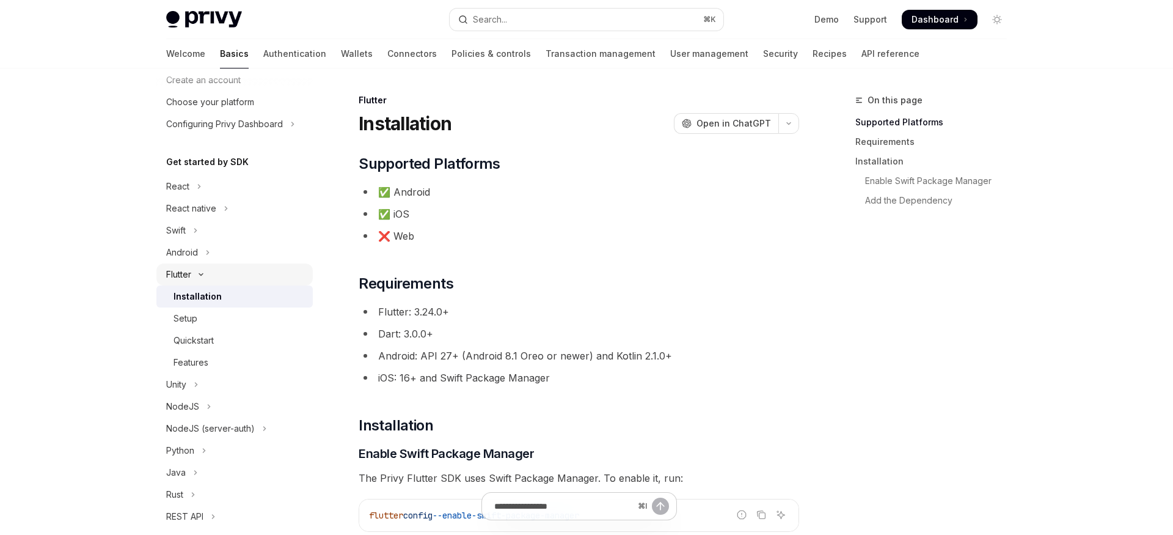
scroll to position [68, 0]
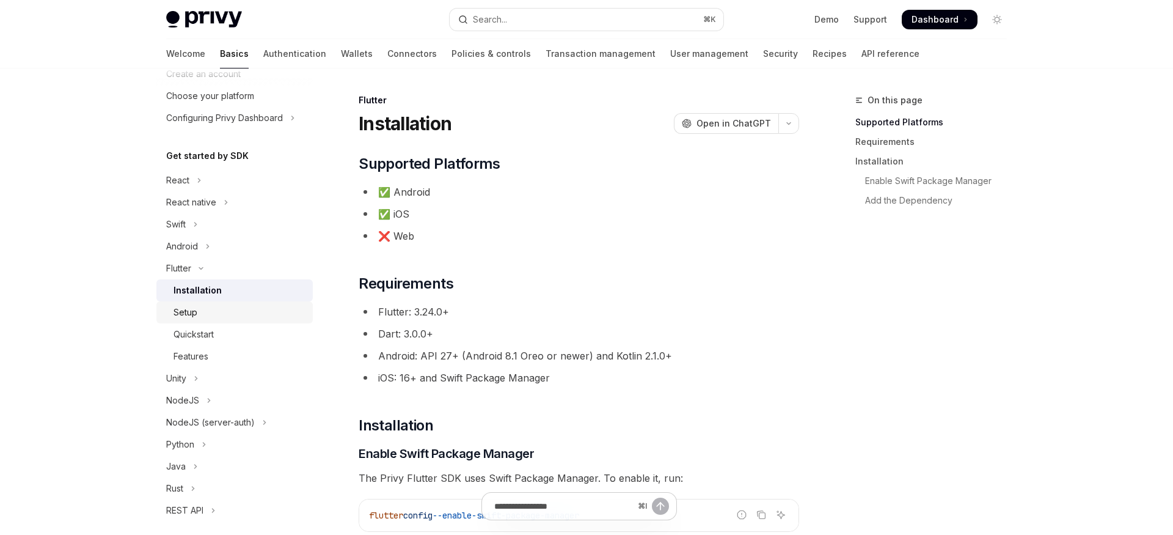
click at [226, 317] on div "Setup" at bounding box center [240, 312] width 132 height 15
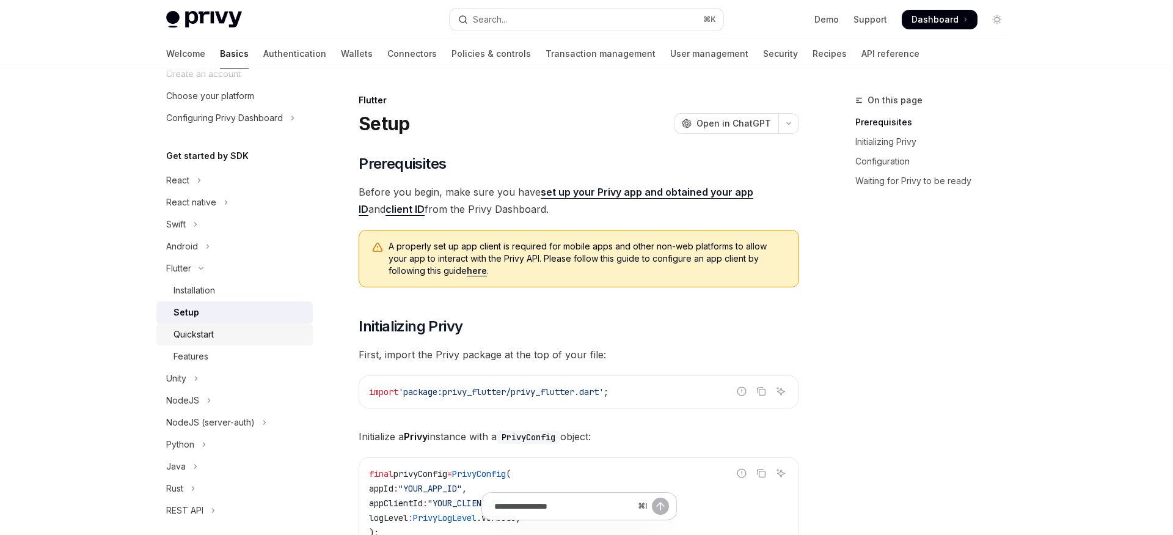
click at [224, 335] on div "Quickstart" at bounding box center [240, 334] width 132 height 15
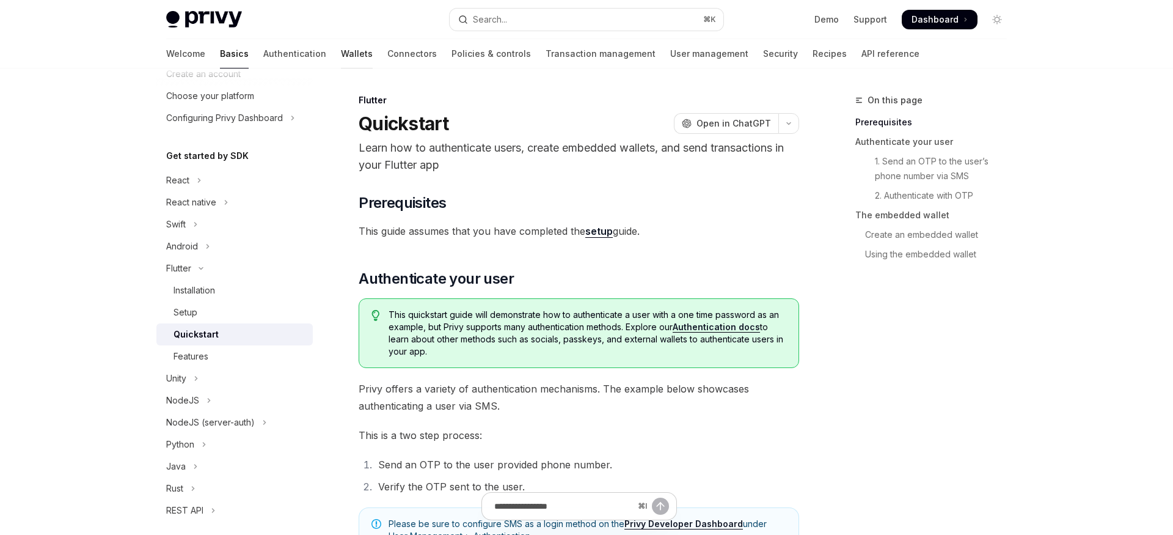
drag, startPoint x: 217, startPoint y: 45, endPoint x: 303, endPoint y: 64, distance: 88.3
click at [263, 45] on link "Authentication" at bounding box center [294, 53] width 63 height 29
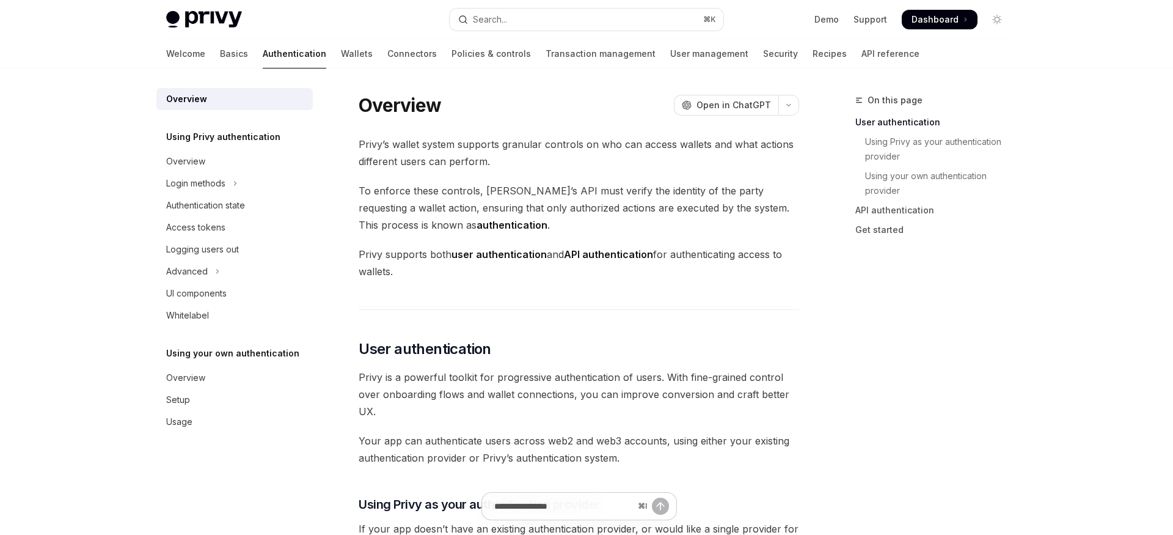
type textarea "*"
